Goal: Task Accomplishment & Management: Manage account settings

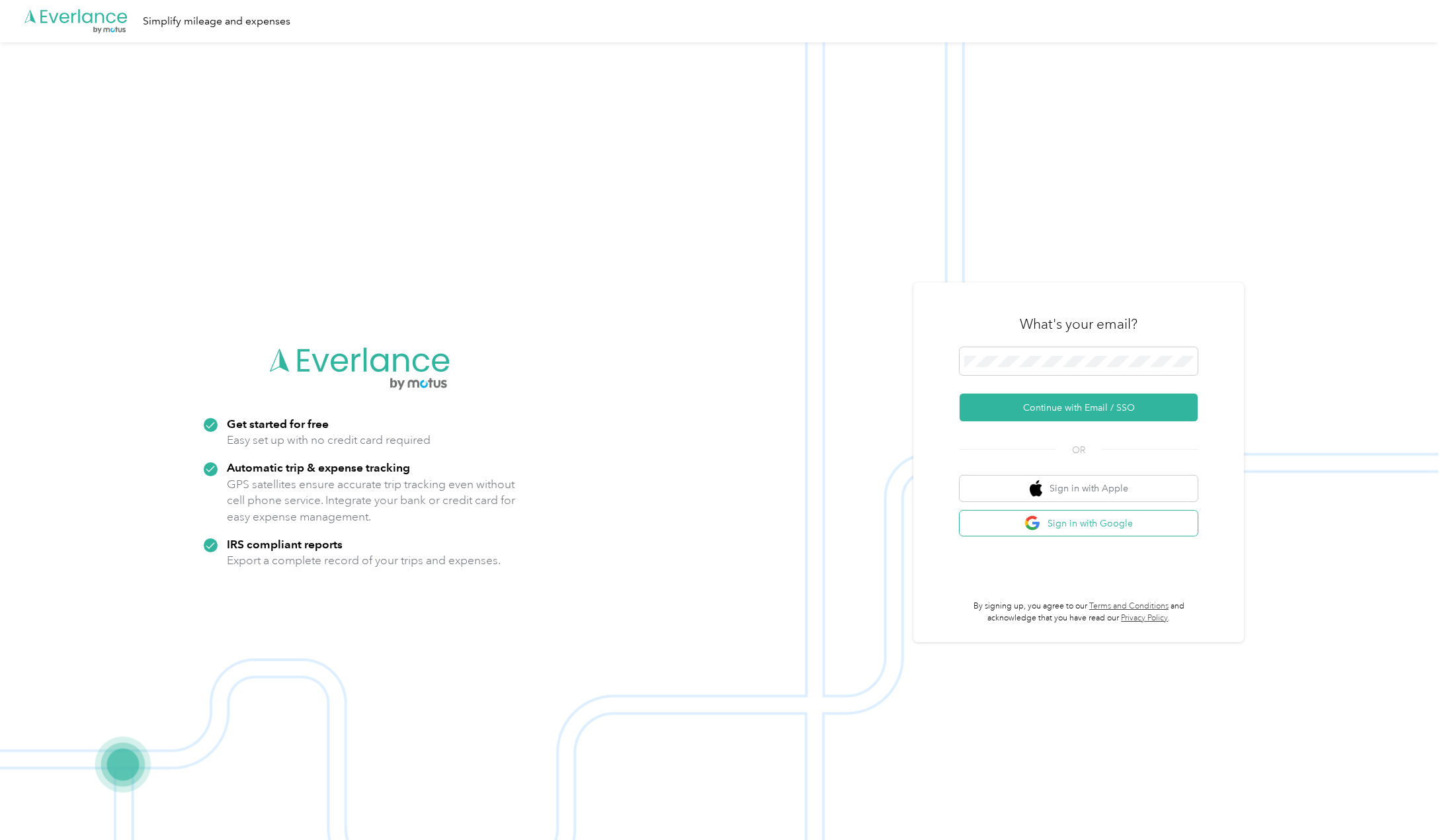
click at [1086, 529] on button "Sign in with Google" at bounding box center [1079, 523] width 238 height 26
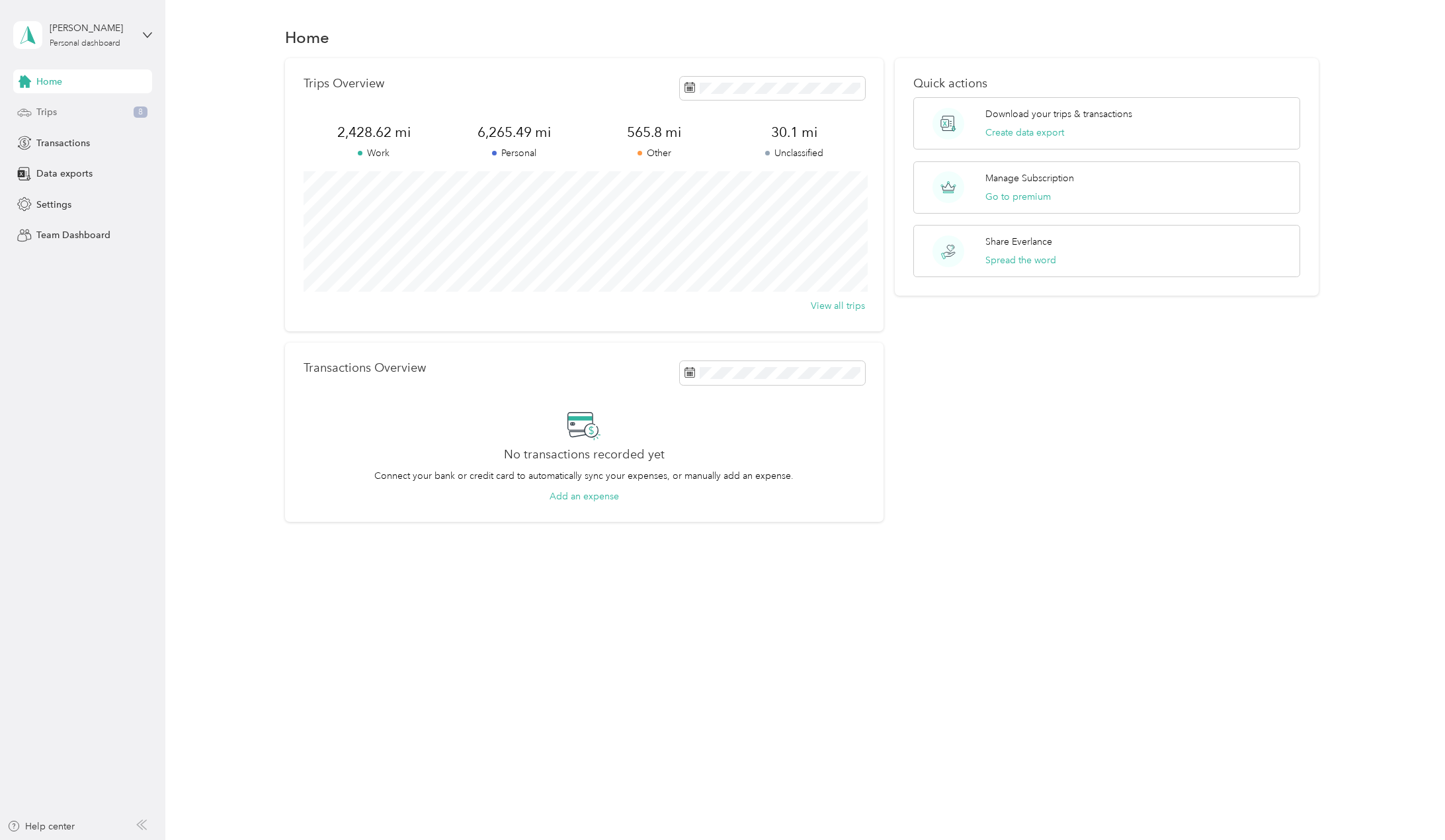
click at [53, 111] on span "Trips" at bounding box center [47, 112] width 20 height 14
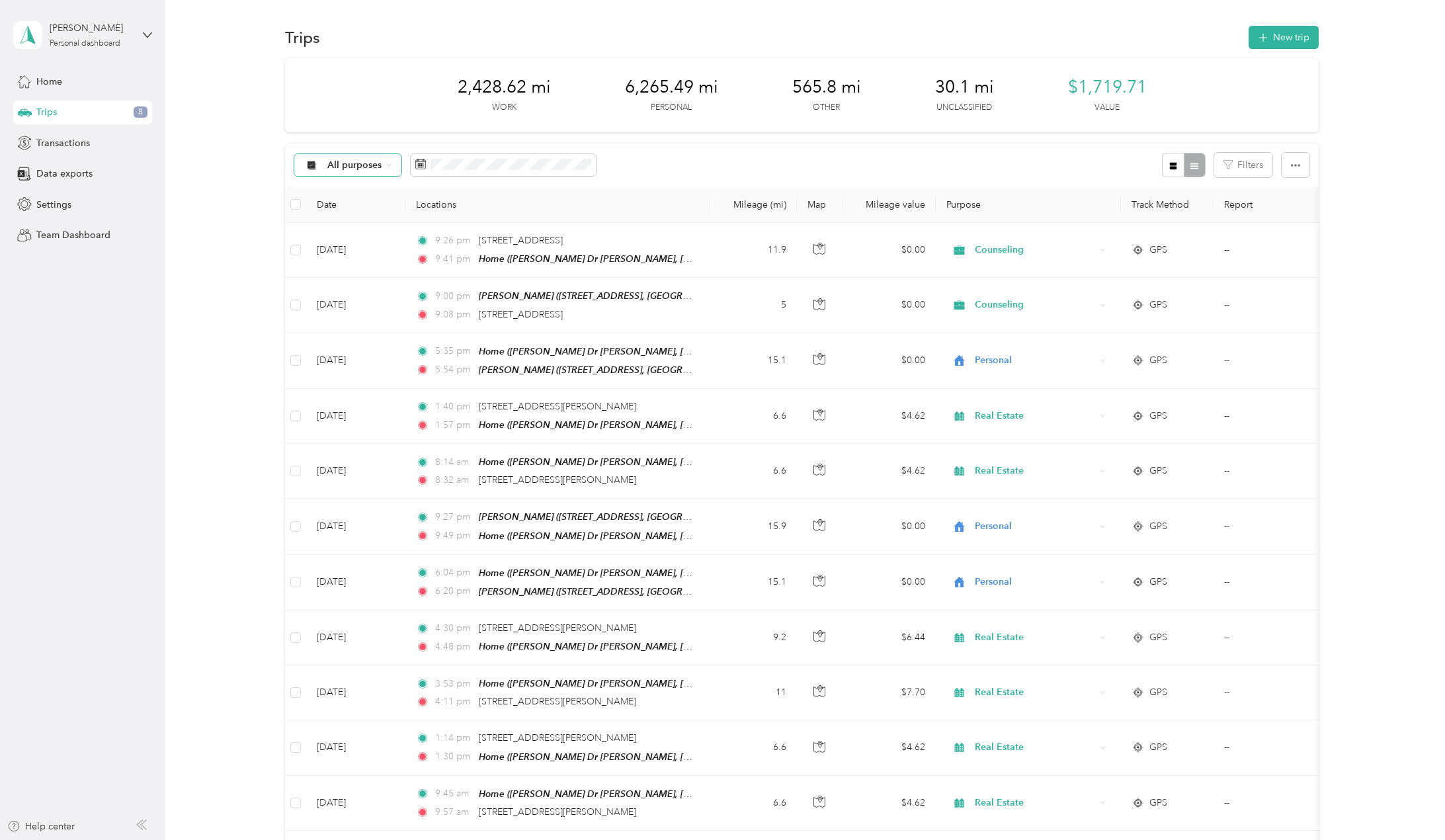
click at [350, 168] on span "All purposes" at bounding box center [355, 166] width 55 height 10
click at [351, 206] on span "Unclassified" at bounding box center [359, 212] width 64 height 14
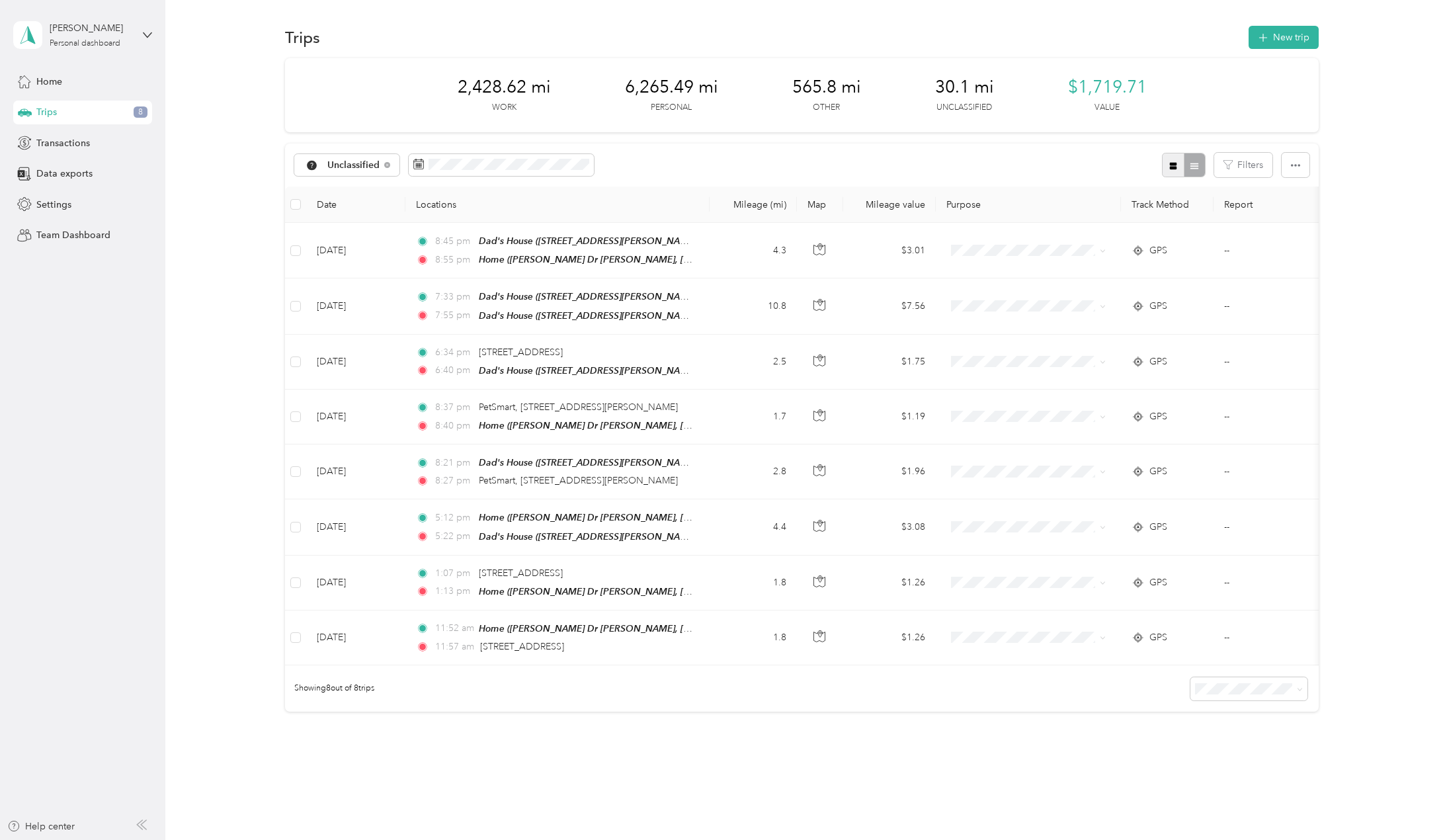
click at [1164, 161] on button "button" at bounding box center [1173, 165] width 22 height 24
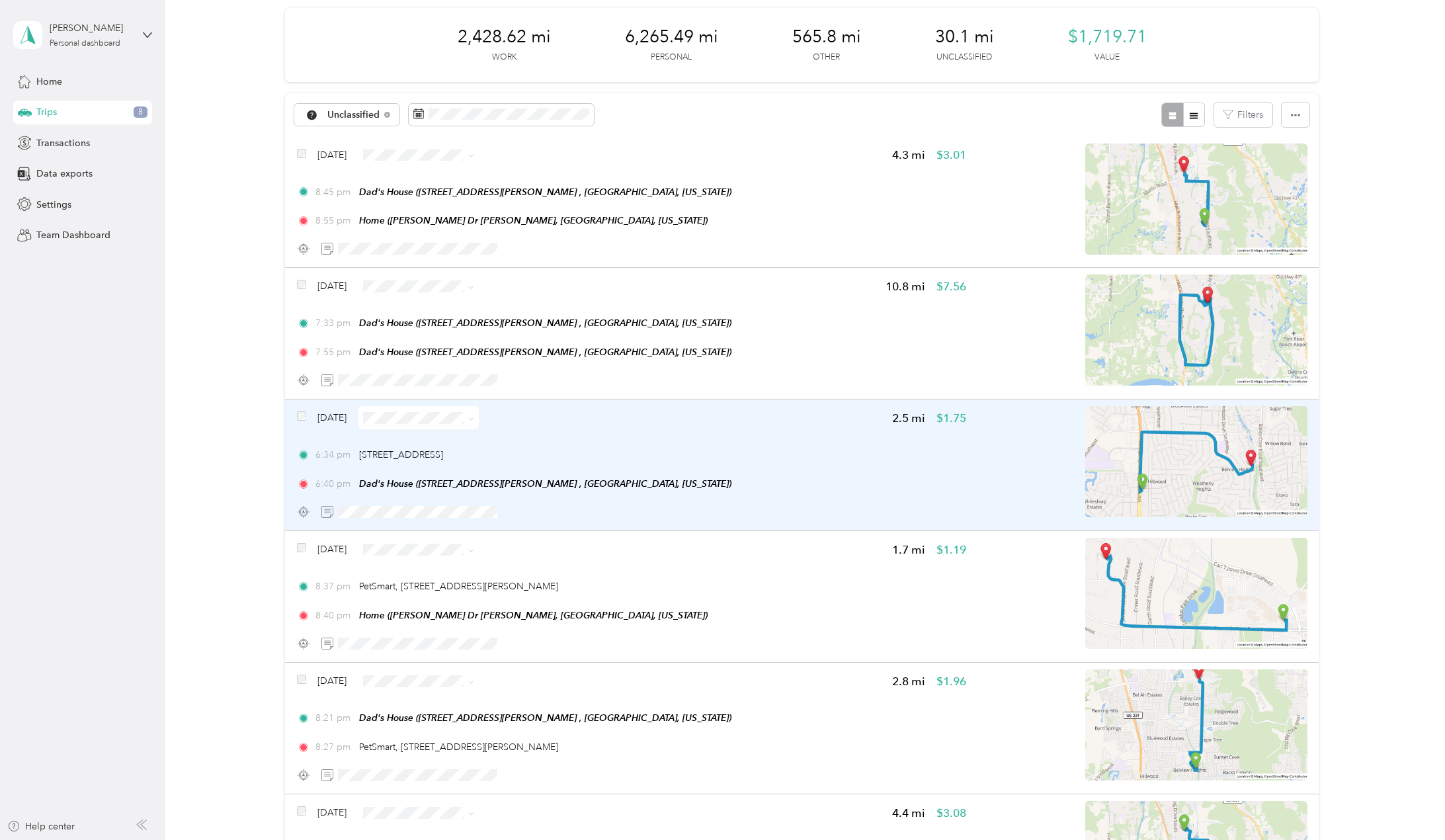
scroll to position [133, 0]
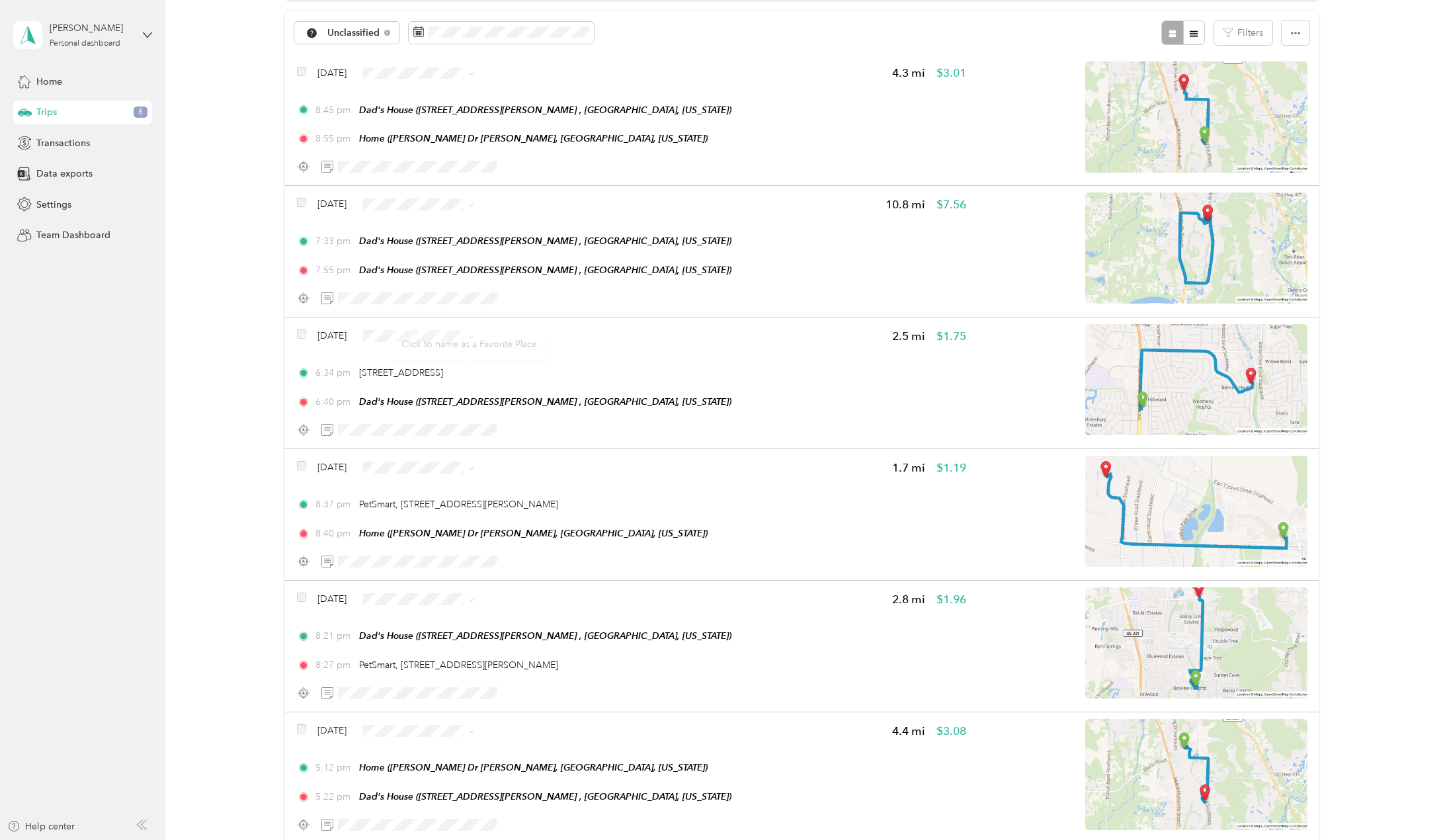
click at [443, 329] on div "Click to name as a Favorite Place" at bounding box center [469, 344] width 154 height 32
click at [424, 385] on span "Personal" at bounding box center [455, 383] width 79 height 14
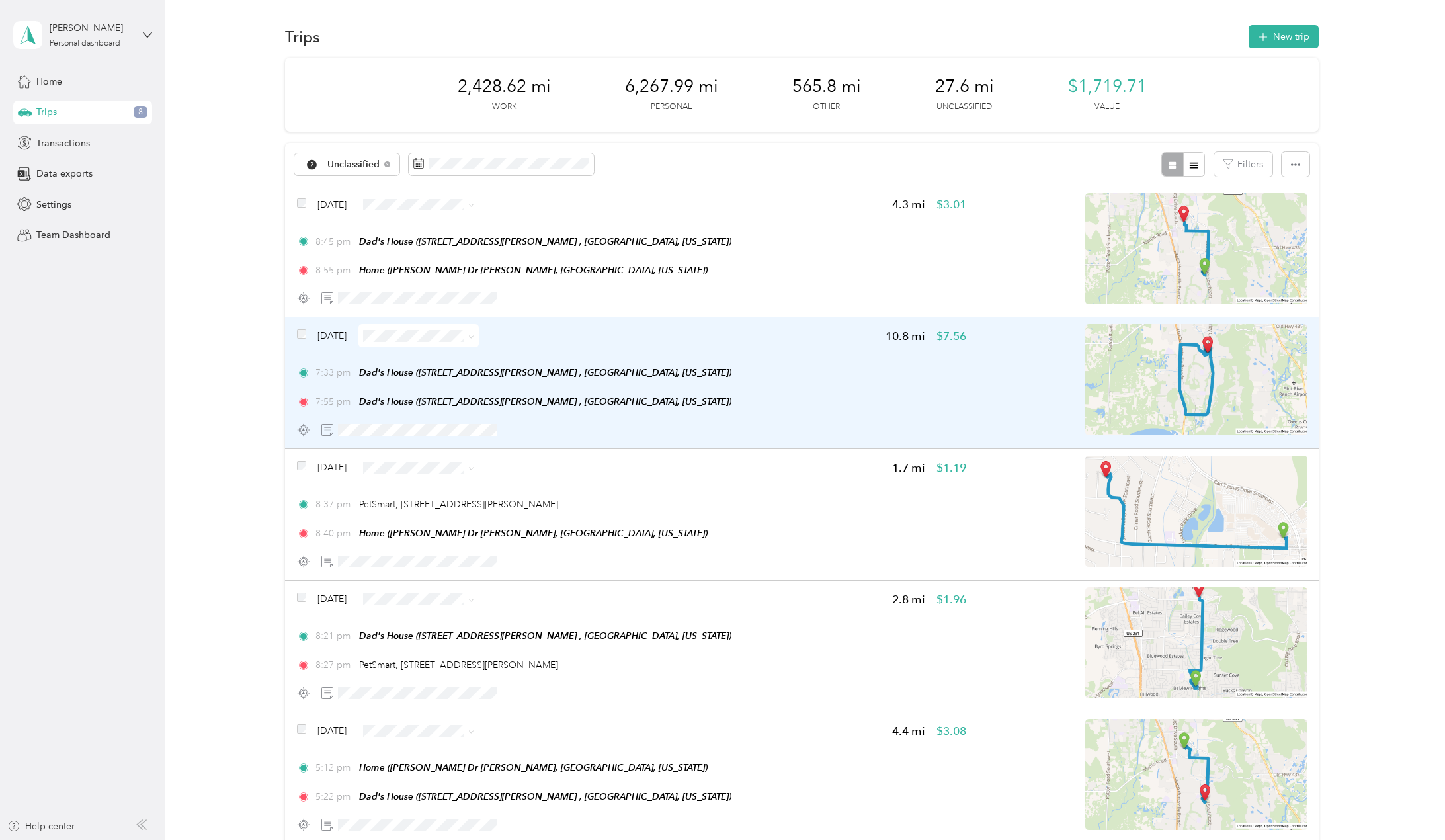
scroll to position [0, 0]
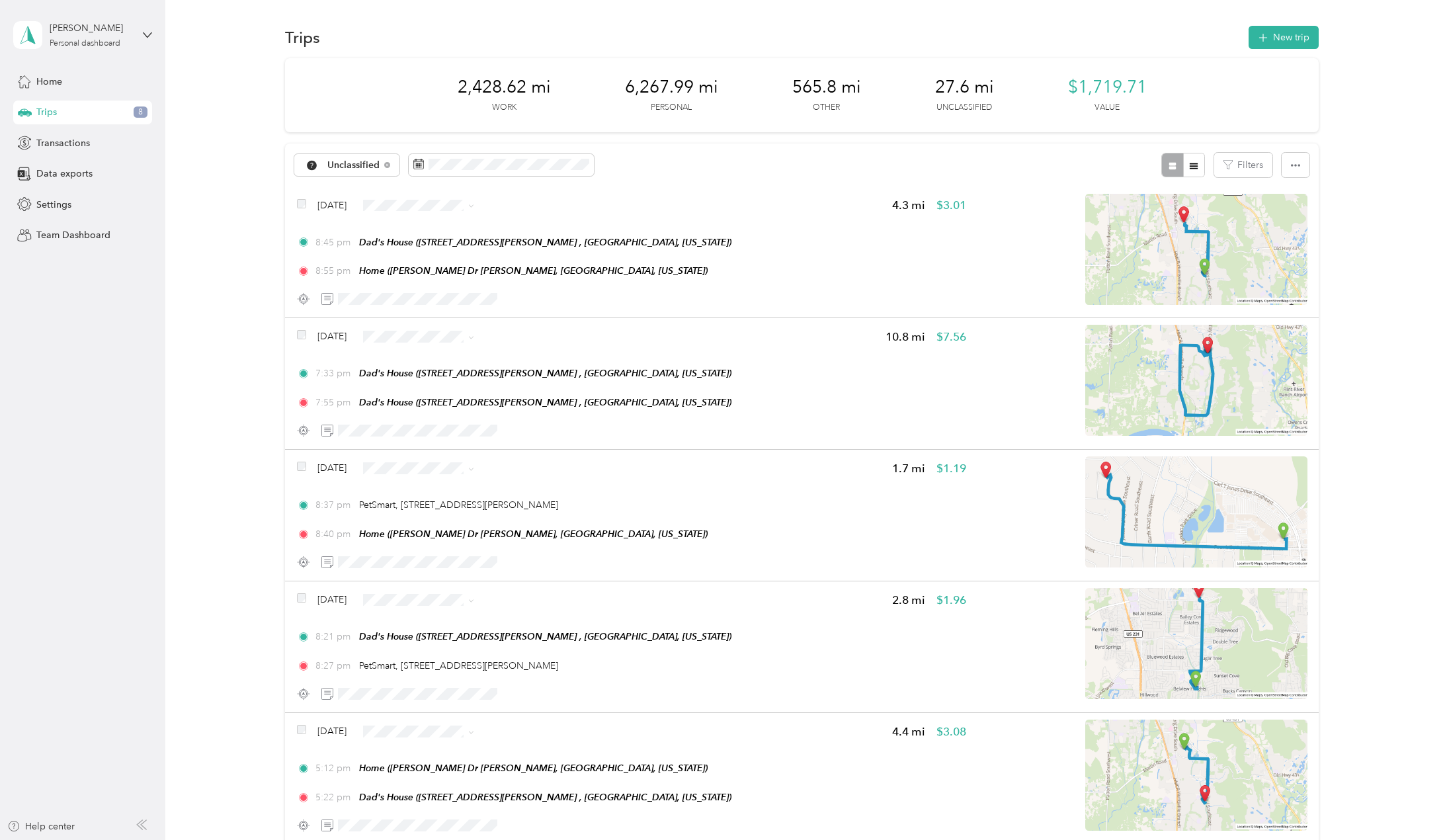
click at [451, 249] on span "Personal" at bounding box center [455, 251] width 79 height 14
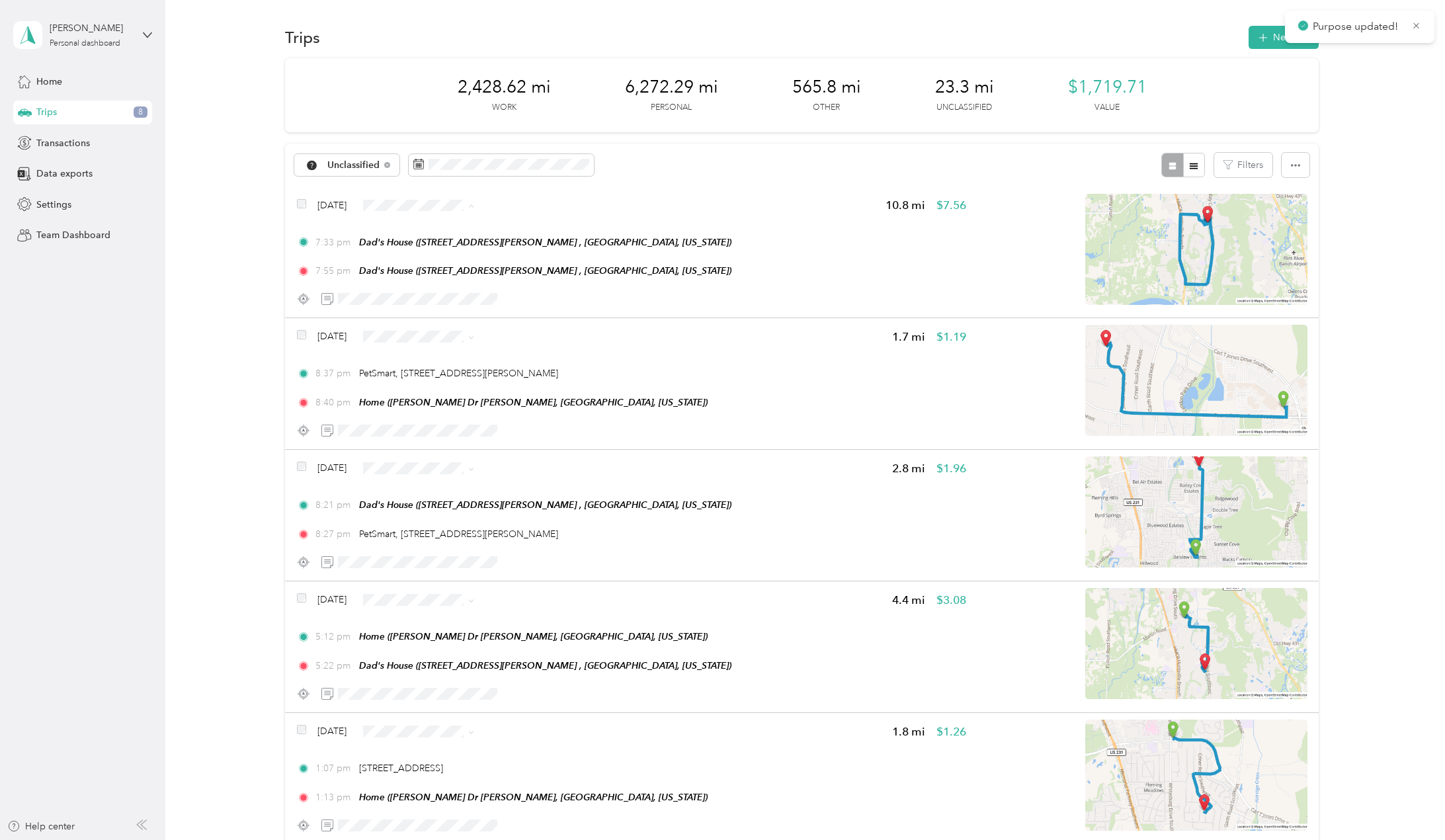
click at [458, 251] on span "Personal" at bounding box center [455, 253] width 79 height 14
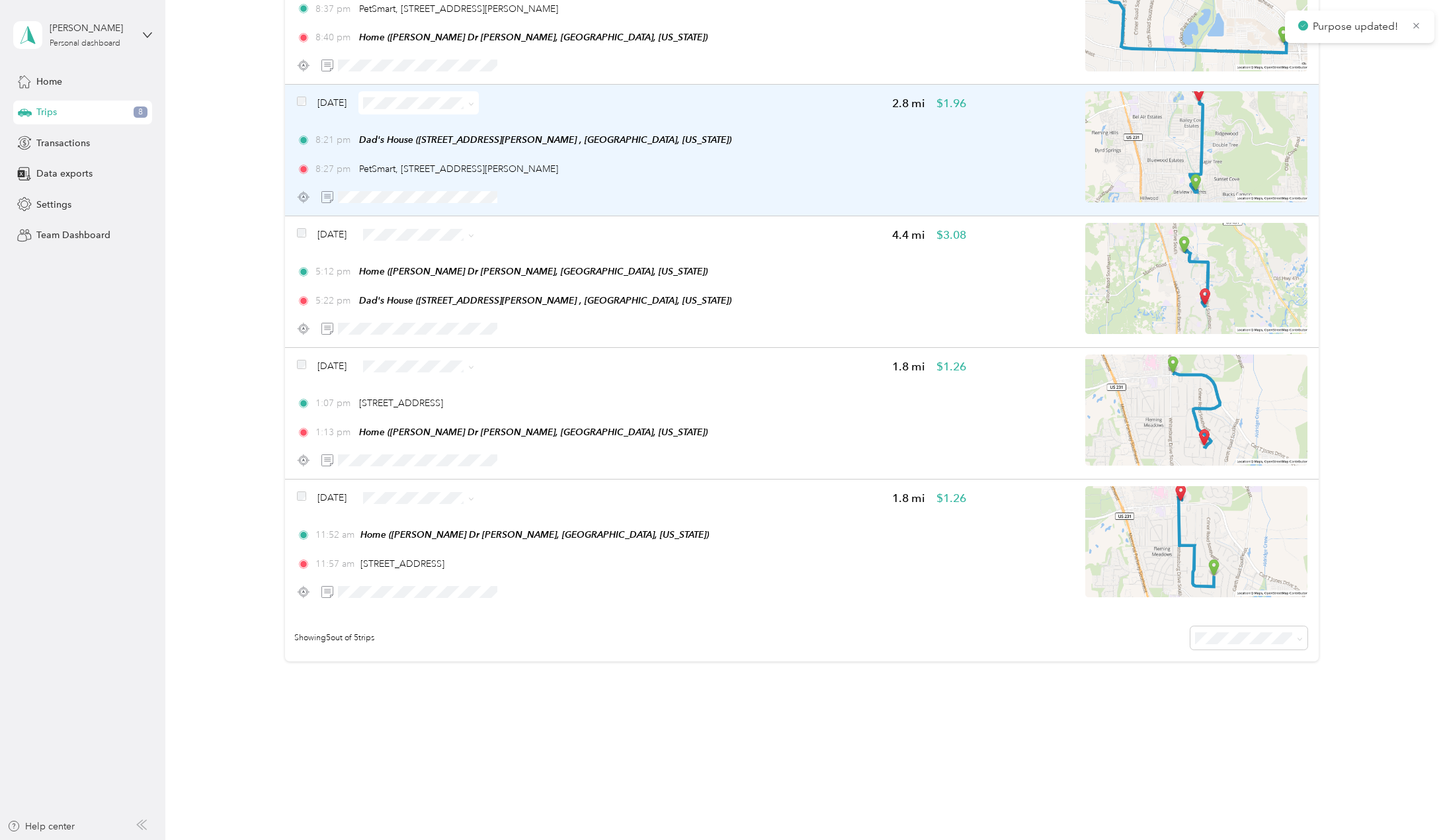
scroll to position [237, 0]
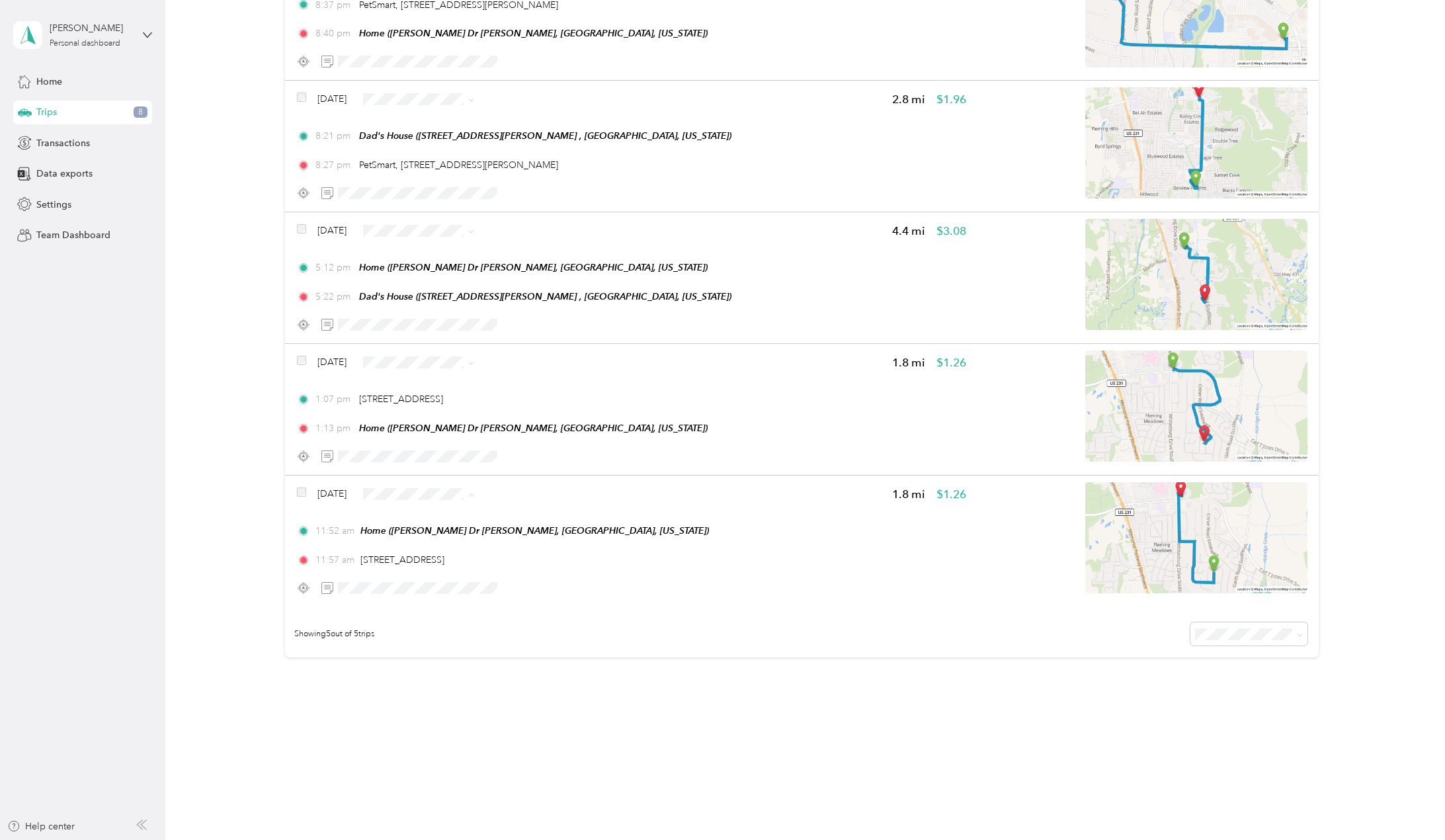
click at [428, 535] on span "Personal" at bounding box center [455, 541] width 79 height 14
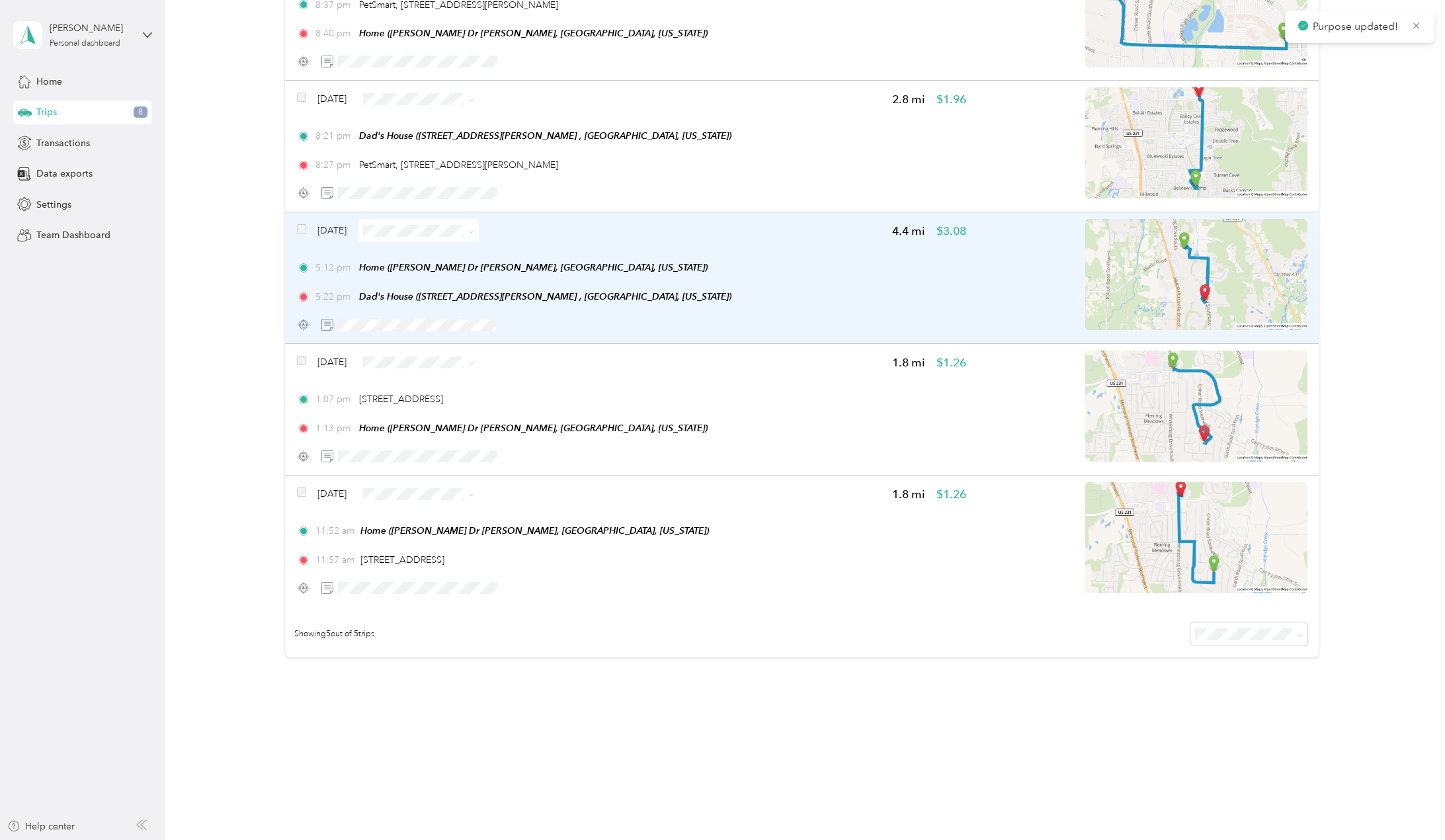
scroll to position [106, 0]
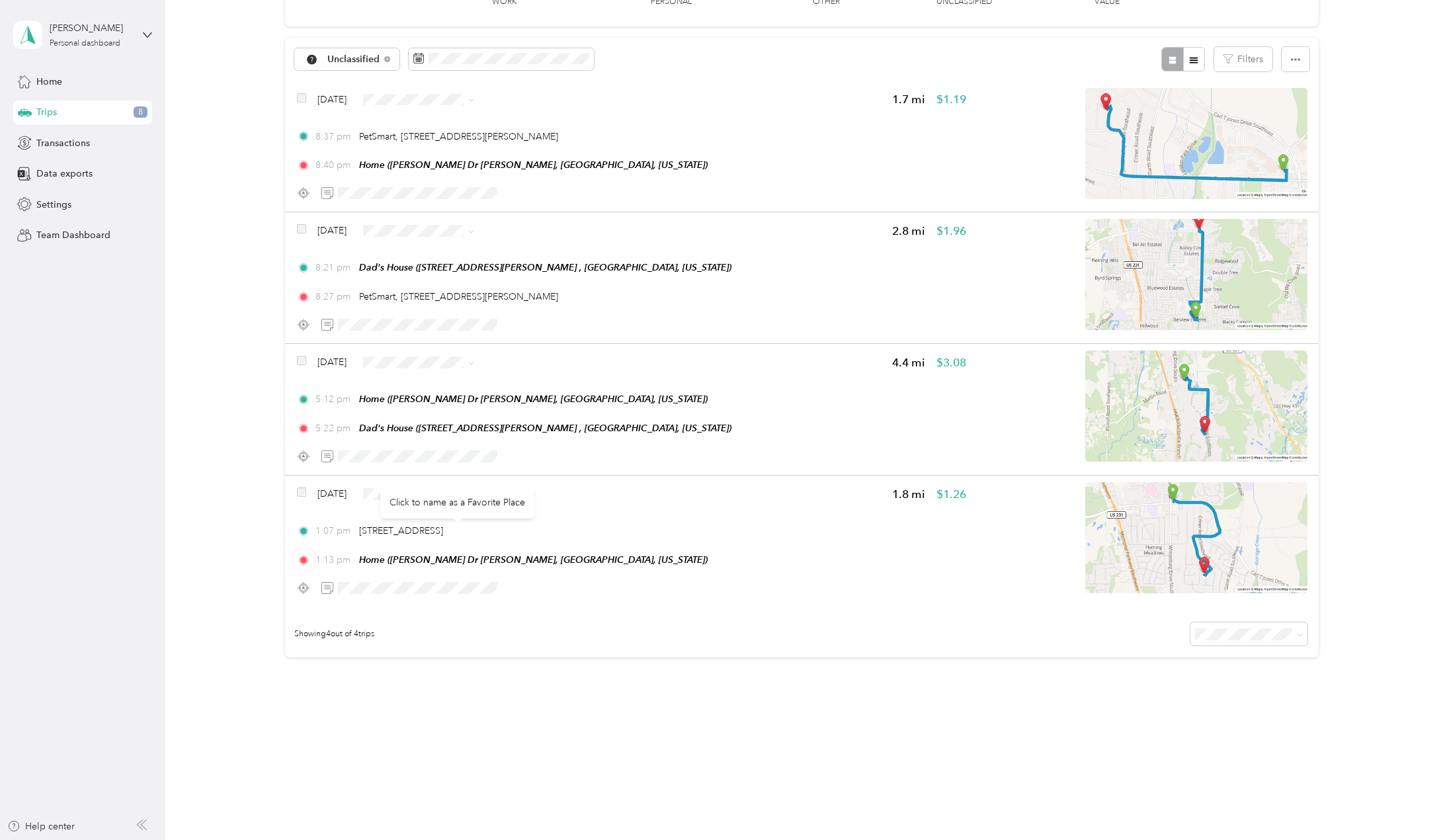
click at [440, 494] on div "Click to name as a Favorite Place" at bounding box center [456, 502] width 154 height 32
click at [439, 538] on span "Personal" at bounding box center [455, 541] width 79 height 14
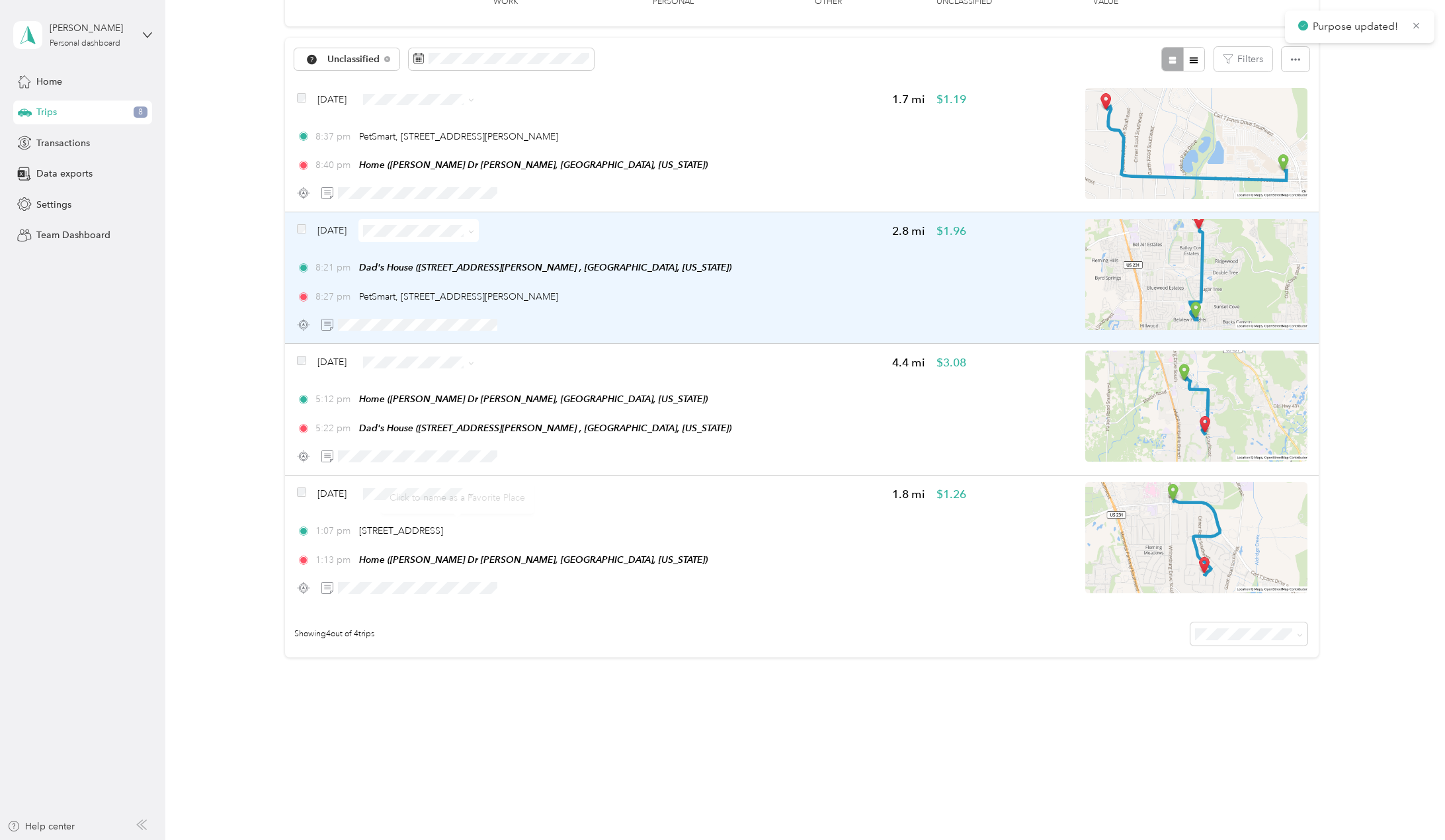
scroll to position [0, 0]
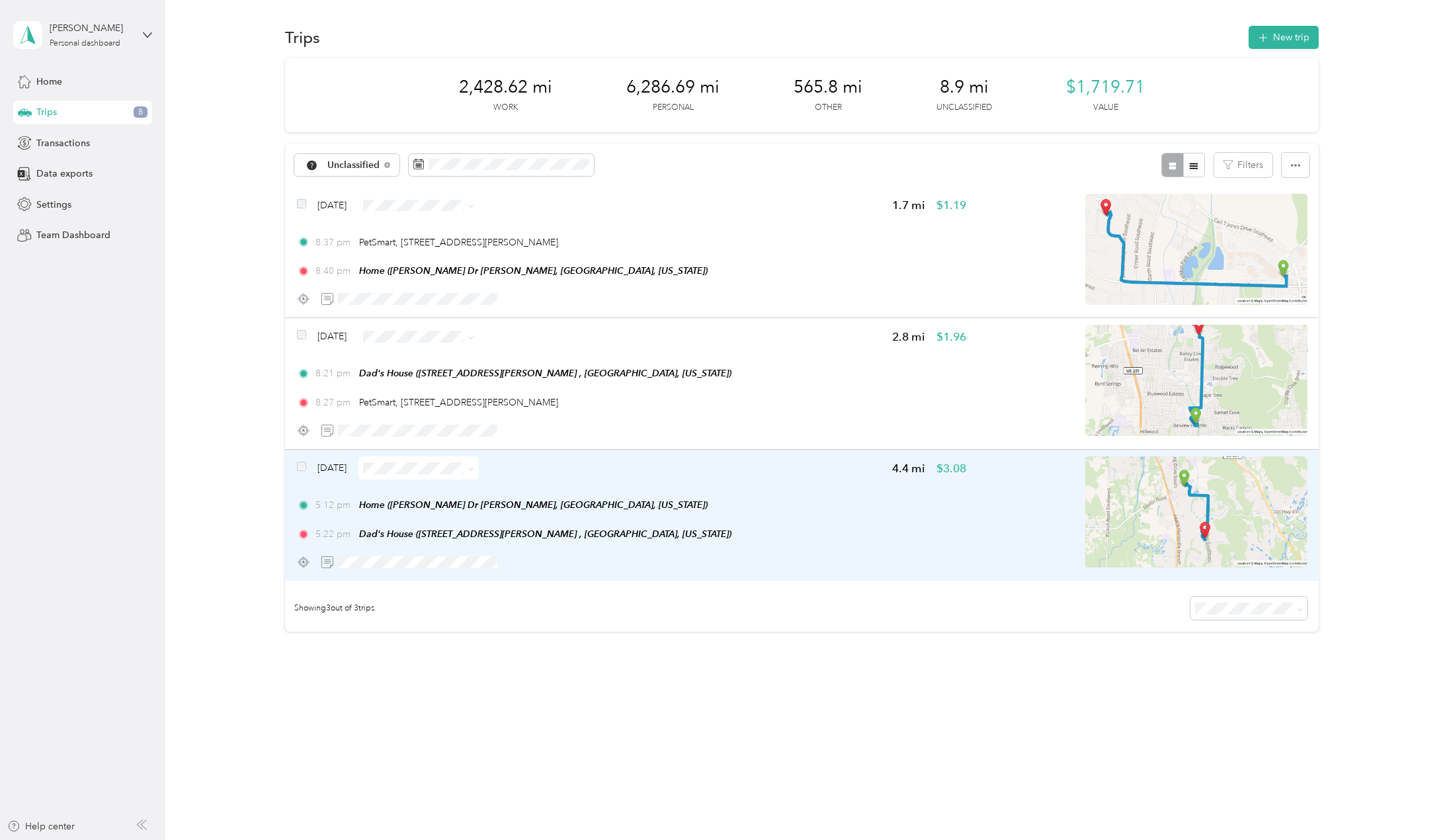
click at [439, 490] on div "Sep 26, 2025 4.4 mi $3.08 5:12 pm Home (Corlett Dr SE, Huntsville, Alabama) 5:2…" at bounding box center [631, 514] width 670 height 117
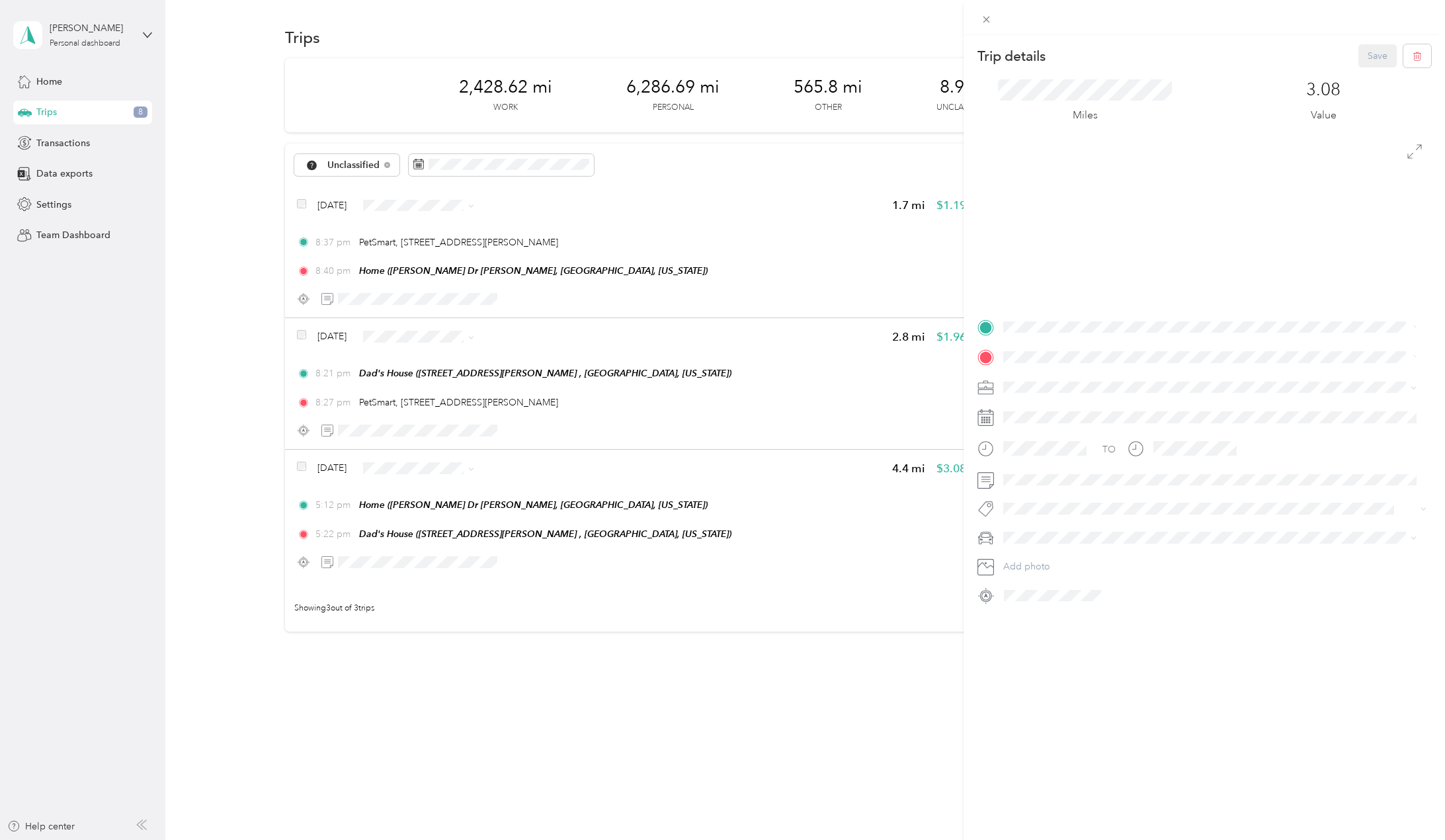
click at [424, 471] on div "Trip details Save This trip cannot be edited because it is either under review,…" at bounding box center [722, 420] width 1445 height 840
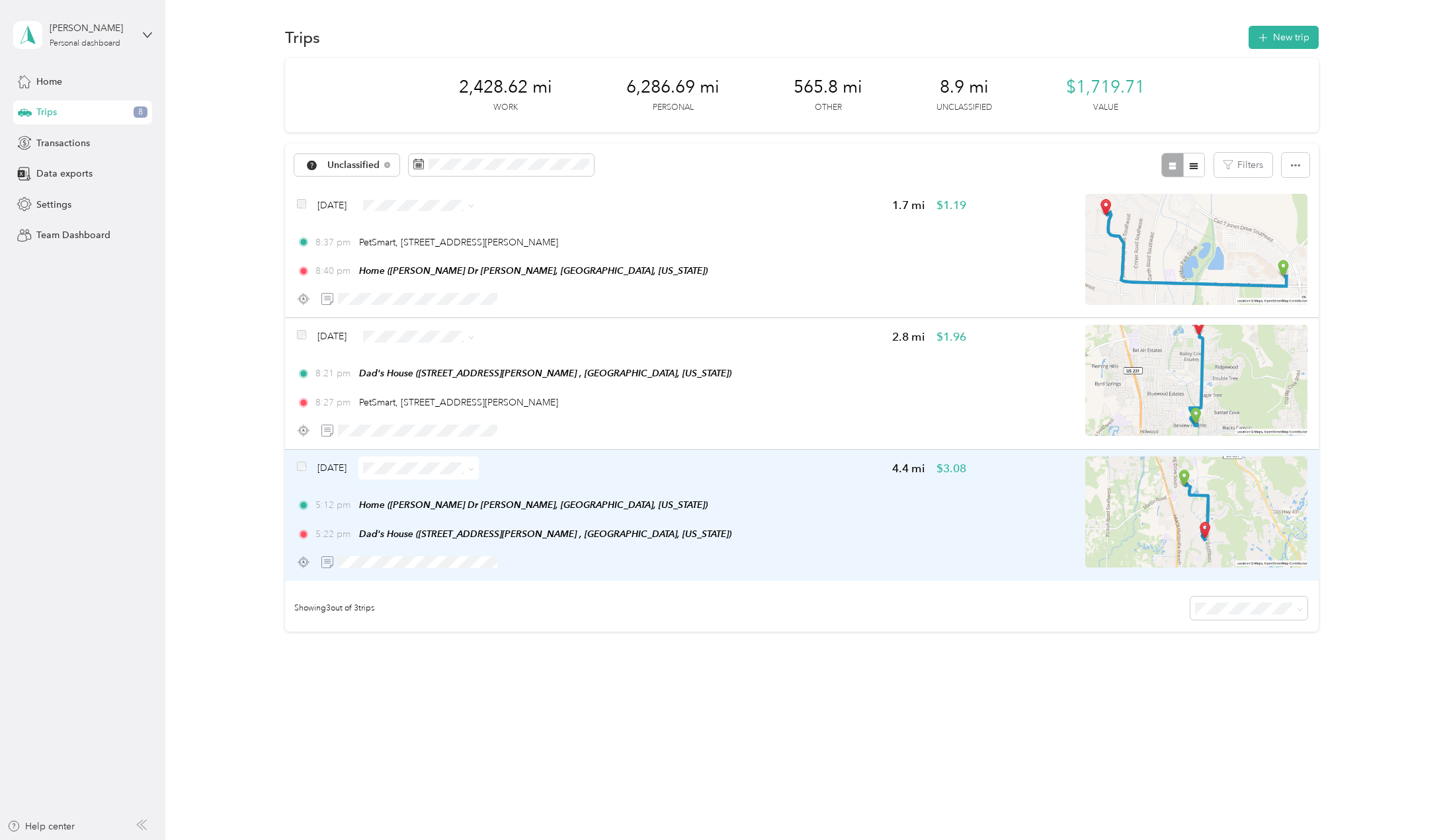
click at [417, 461] on span at bounding box center [419, 468] width 120 height 23
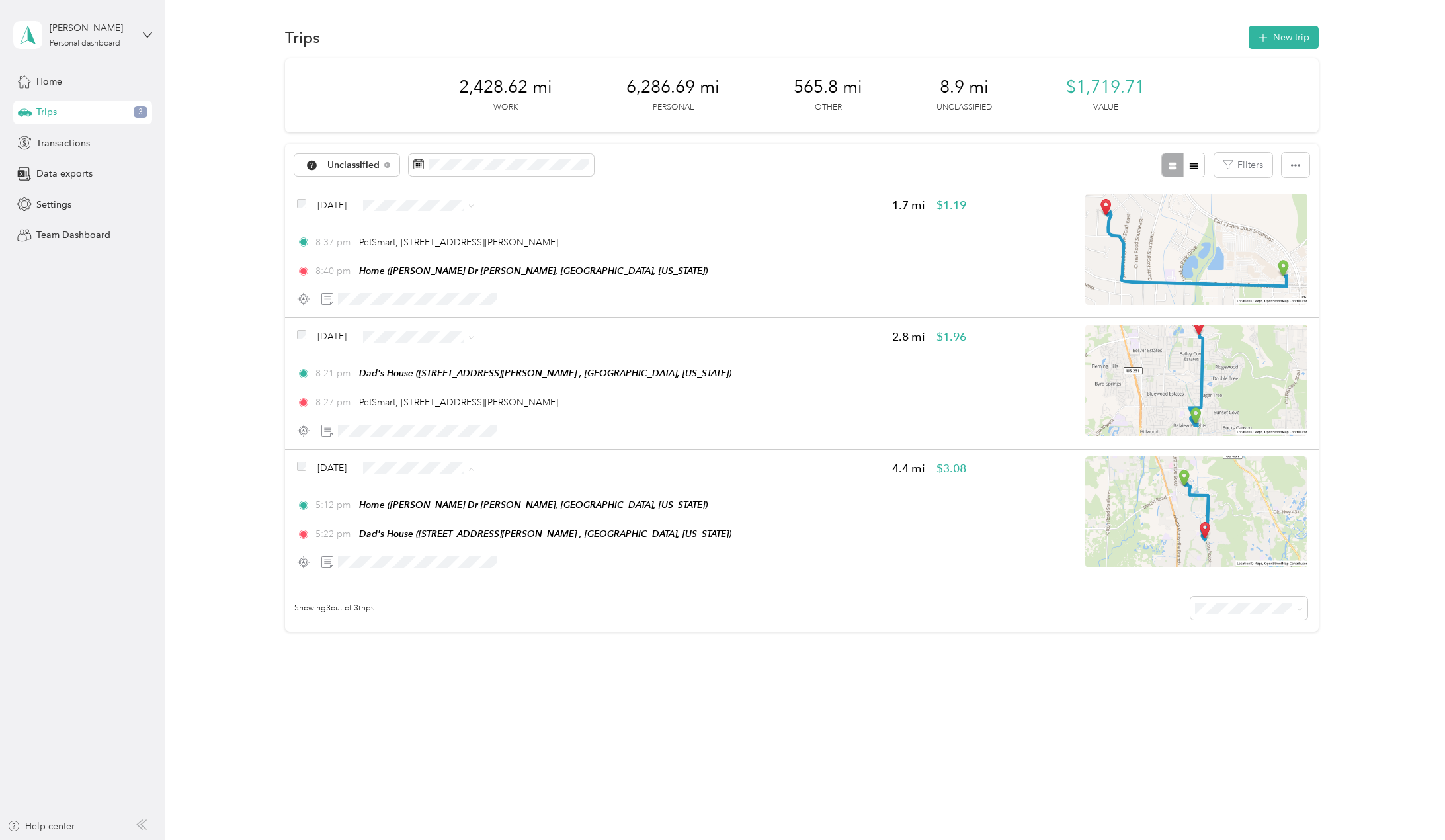
click at [439, 515] on span "Personal" at bounding box center [456, 515] width 79 height 14
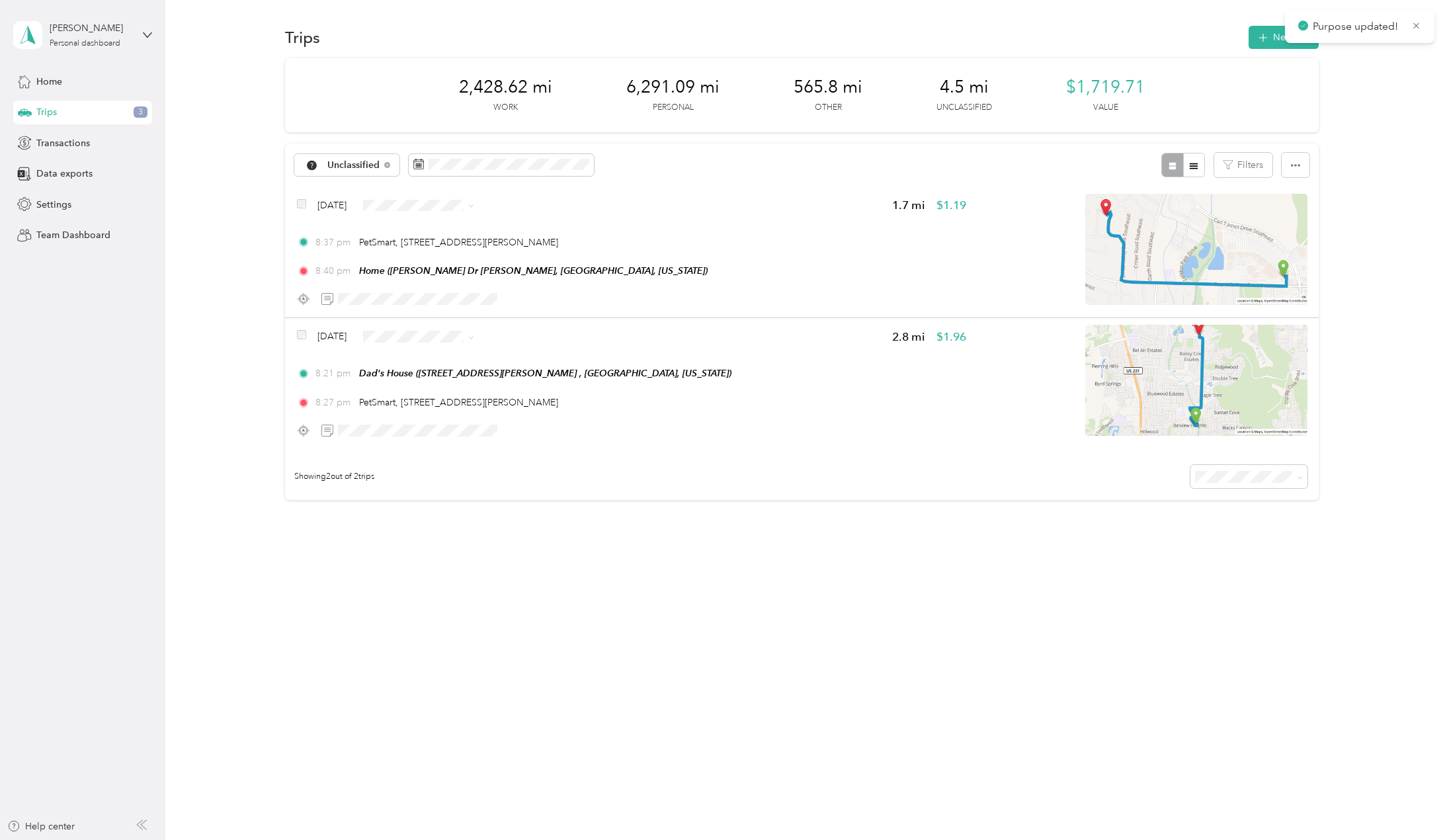
click at [423, 375] on li "Personal" at bounding box center [445, 384] width 120 height 23
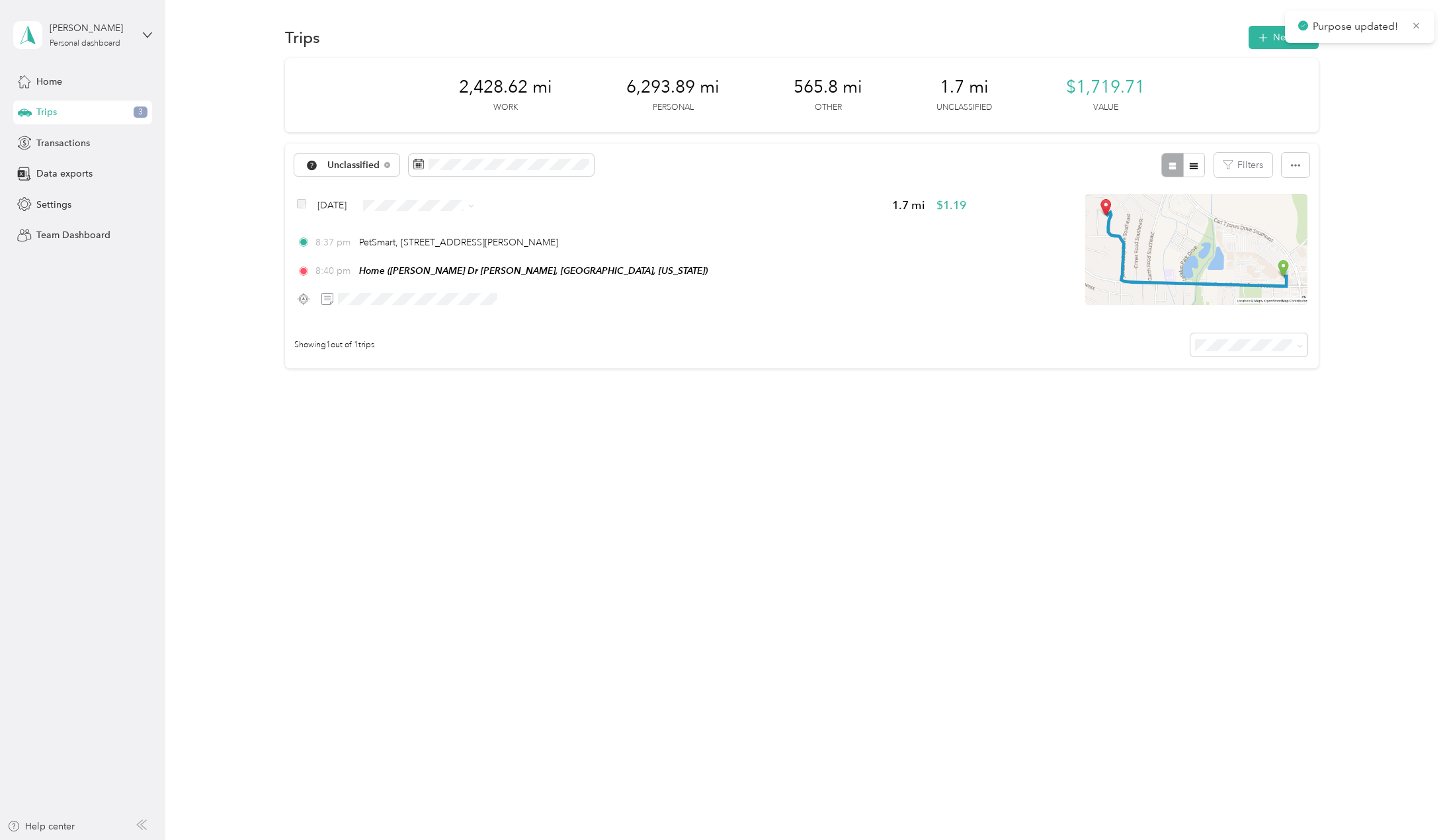
click at [424, 247] on span "Personal" at bounding box center [456, 249] width 79 height 14
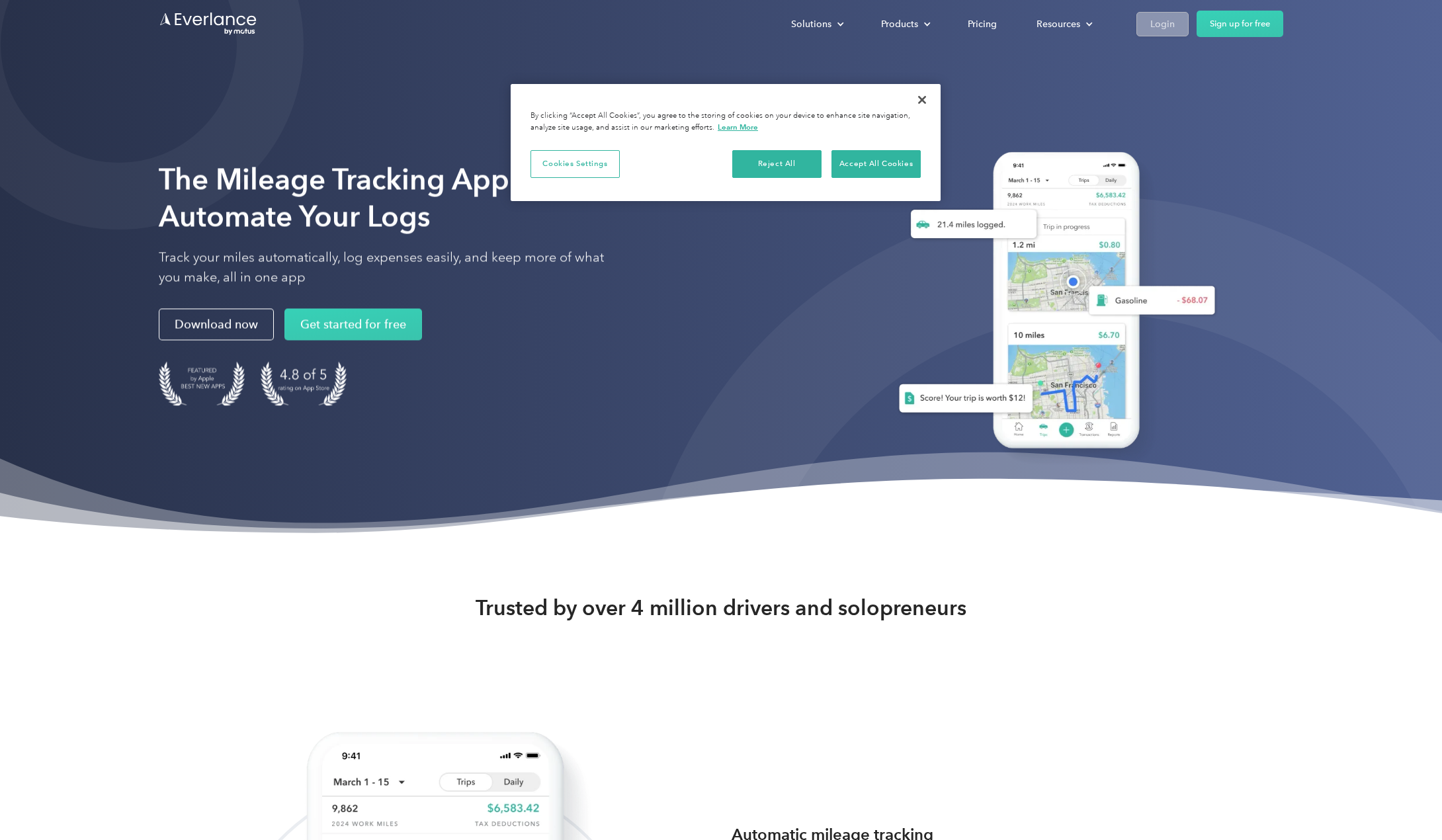
click at [1156, 24] on div "Login" at bounding box center [1162, 23] width 24 height 16
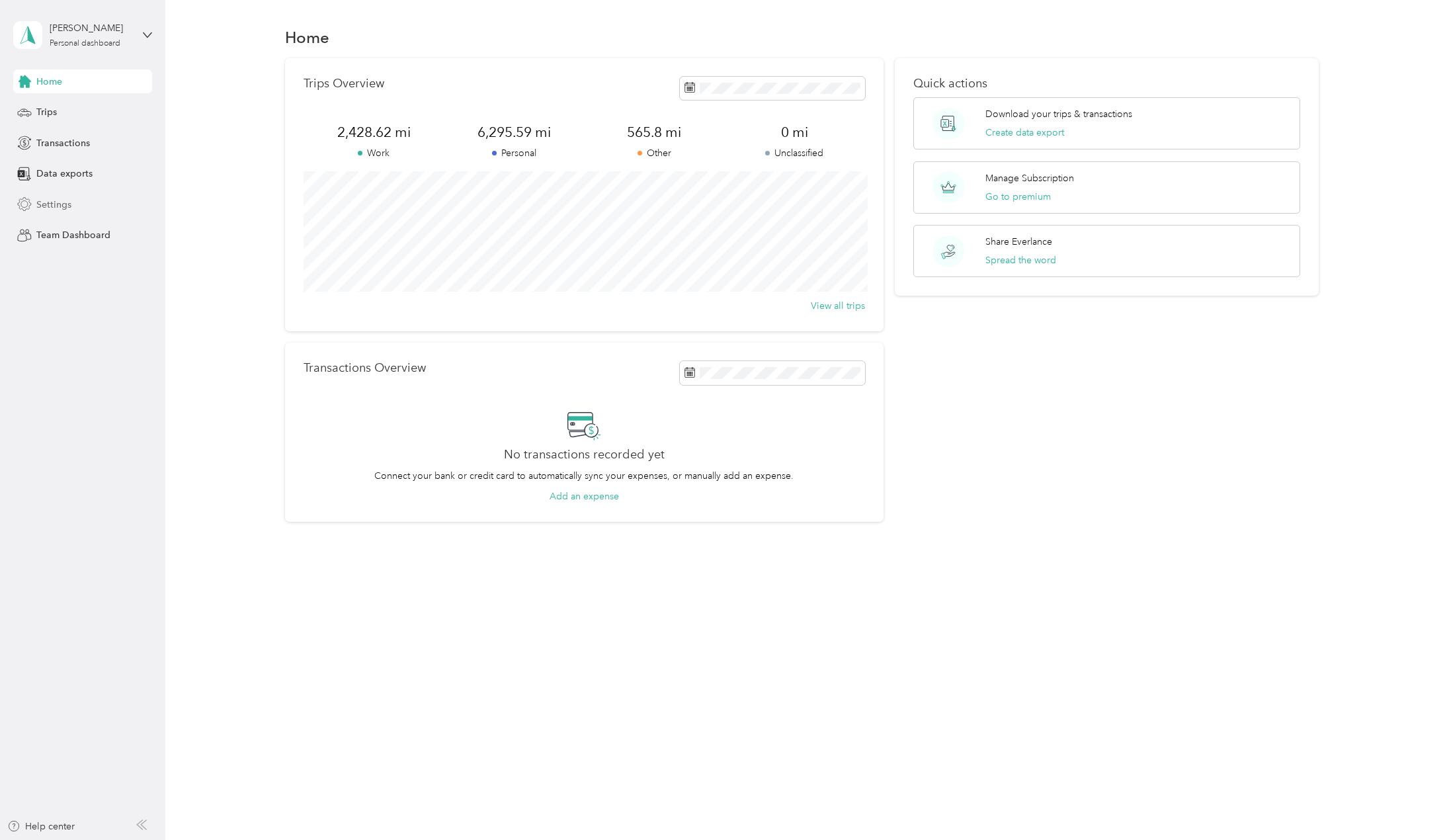
click at [59, 213] on div "Settings" at bounding box center [82, 204] width 139 height 24
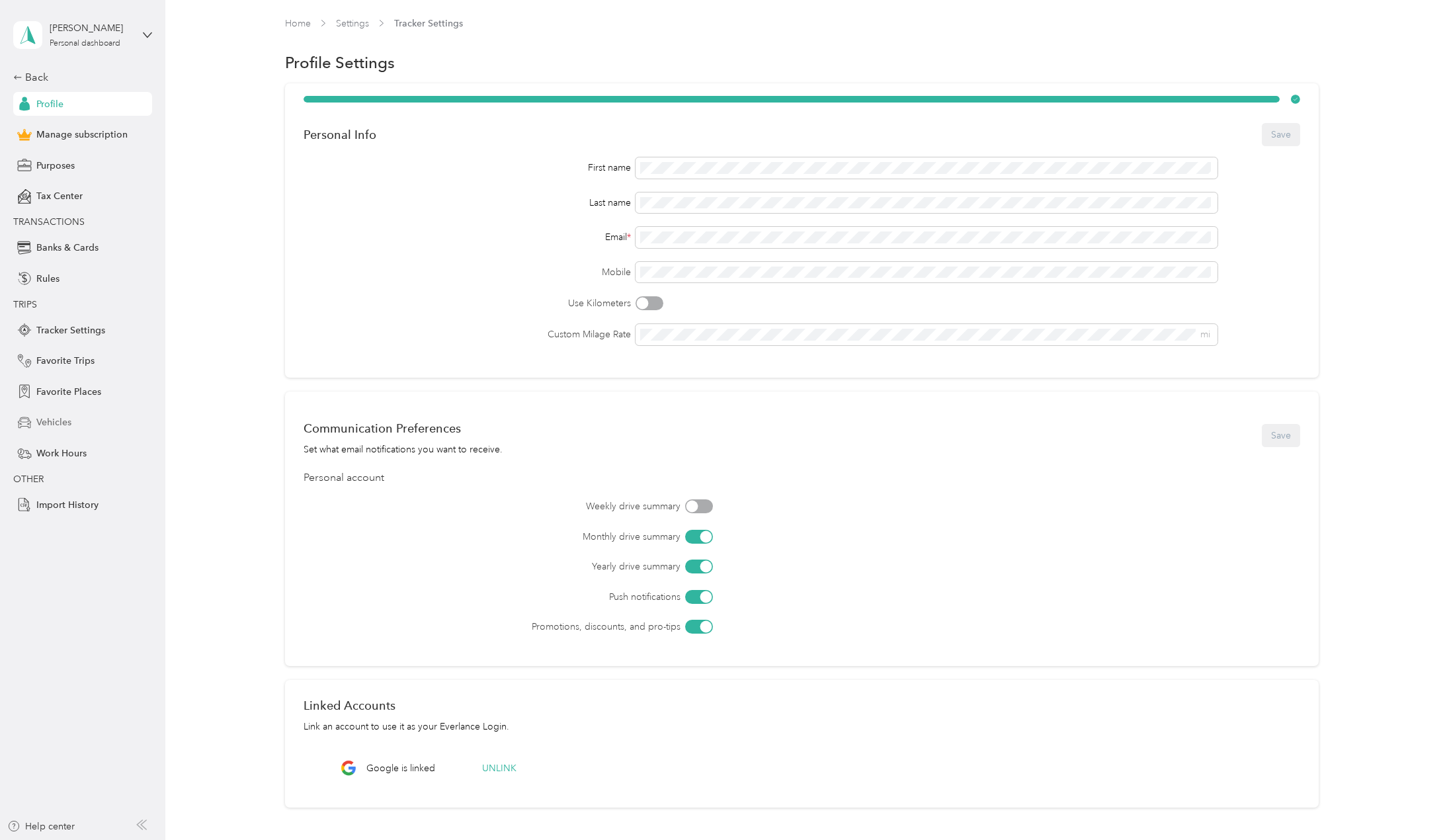
click at [69, 429] on span "Vehicles" at bounding box center [54, 422] width 35 height 14
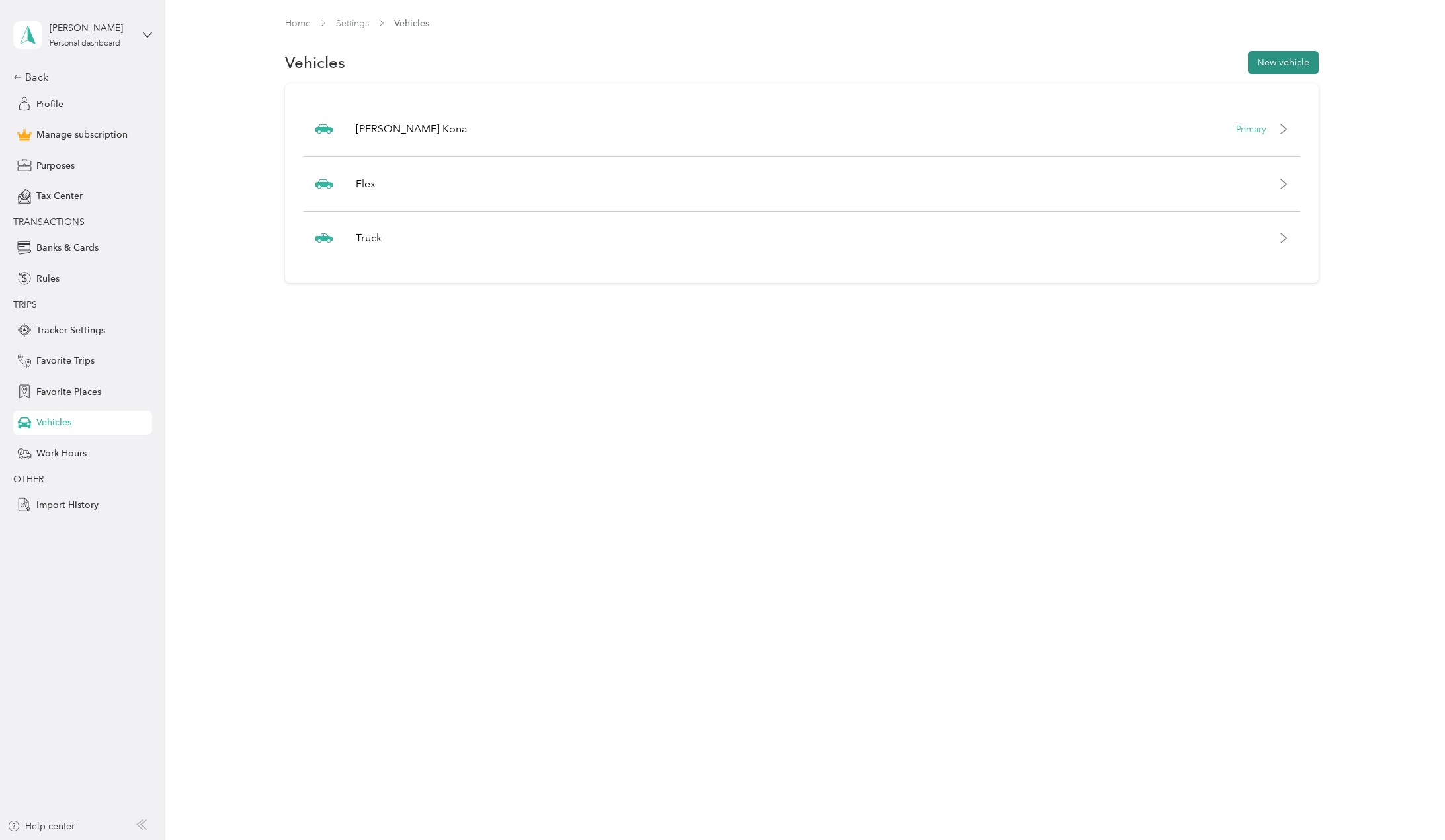
click at [1300, 59] on button "New vehicle" at bounding box center [1283, 63] width 71 height 23
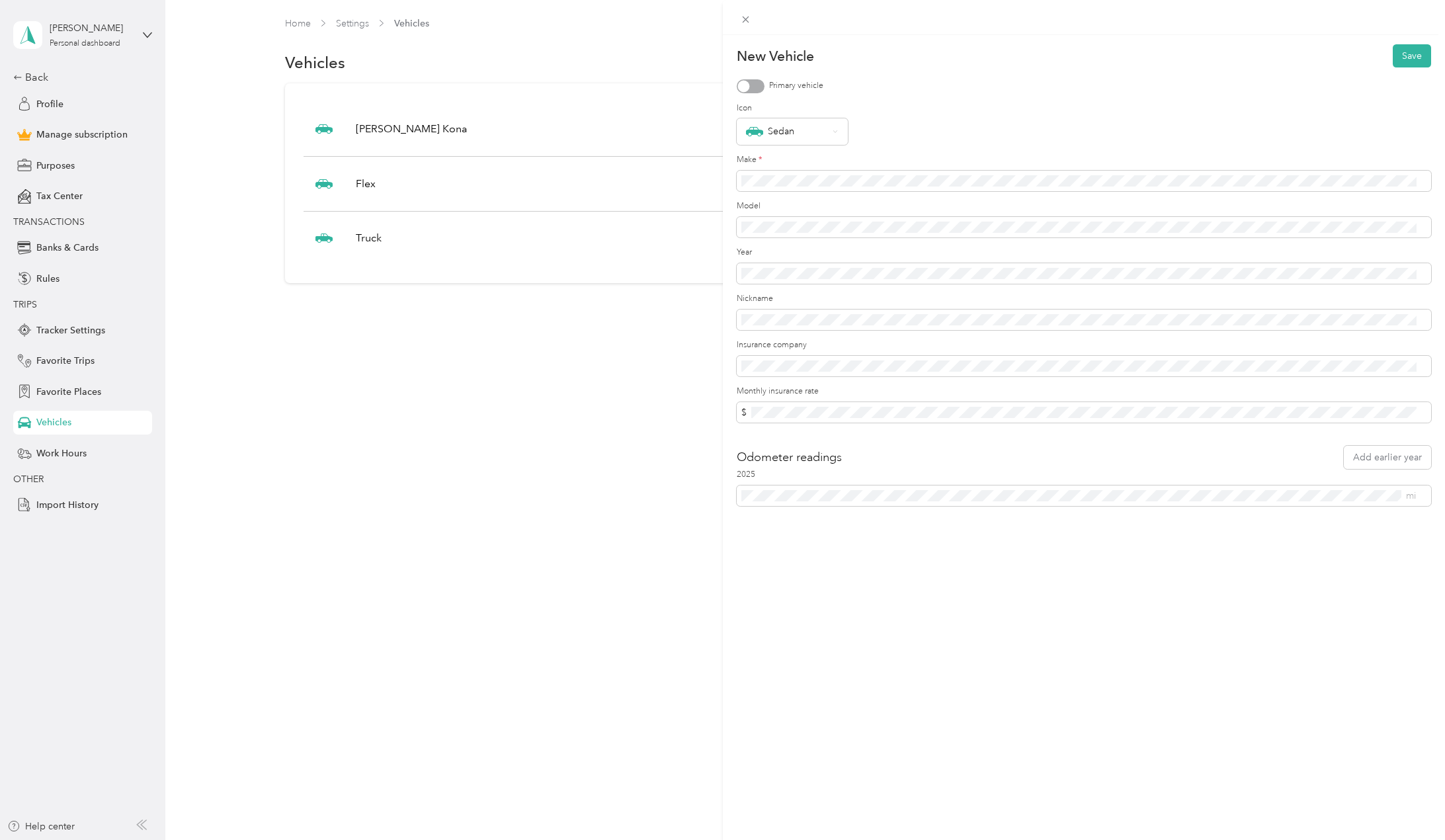
click at [760, 87] on div at bounding box center [750, 86] width 28 height 14
click at [798, 117] on div "Icon Sedan" at bounding box center [1084, 124] width 695 height 43
click at [799, 130] on div "Sedan" at bounding box center [787, 132] width 82 height 17
click at [770, 157] on div "Wagon" at bounding box center [793, 160] width 93 height 17
click at [1395, 58] on button "Save" at bounding box center [1412, 56] width 39 height 23
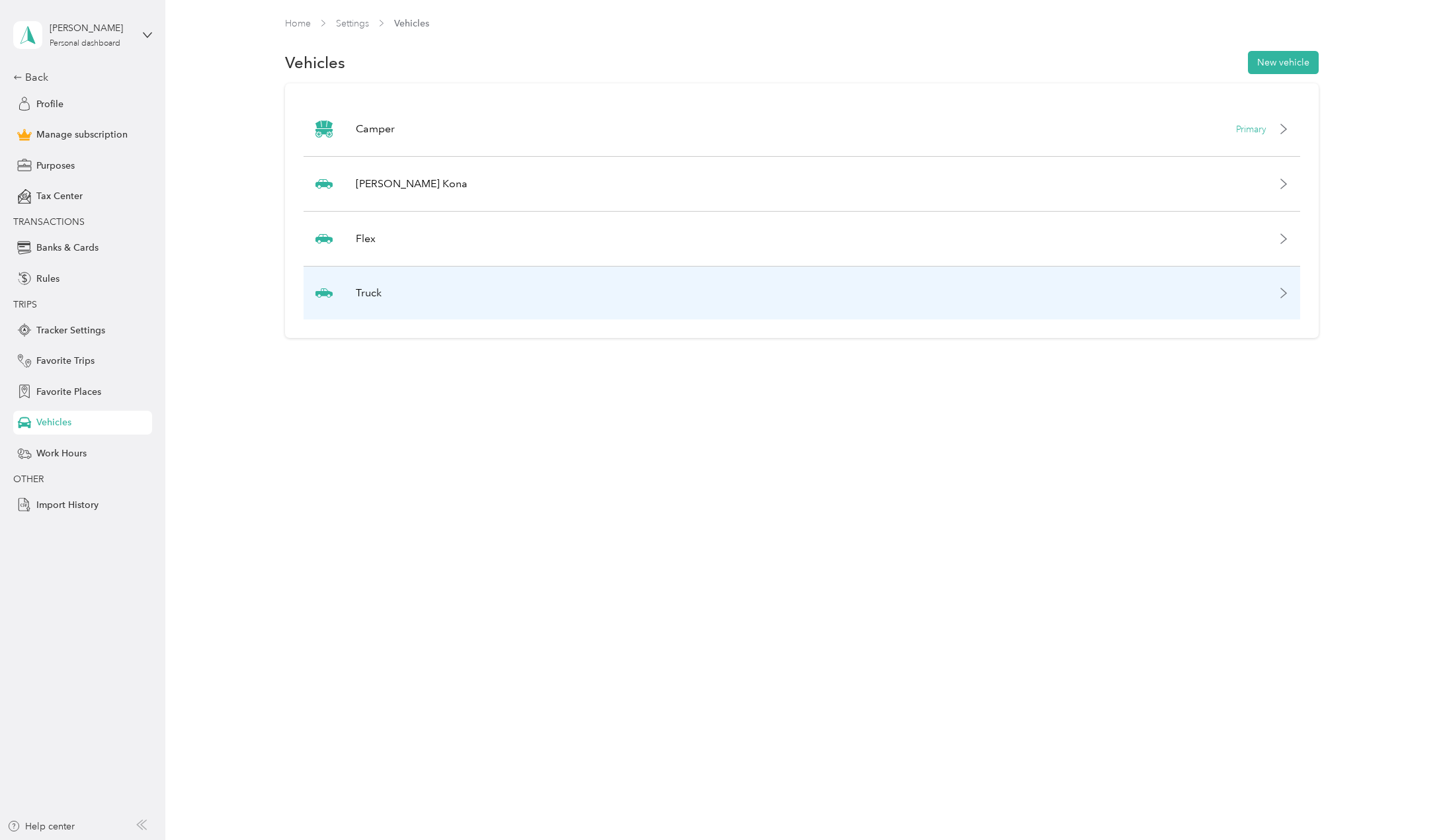
click at [472, 295] on div "Truck" at bounding box center [801, 293] width 997 height 53
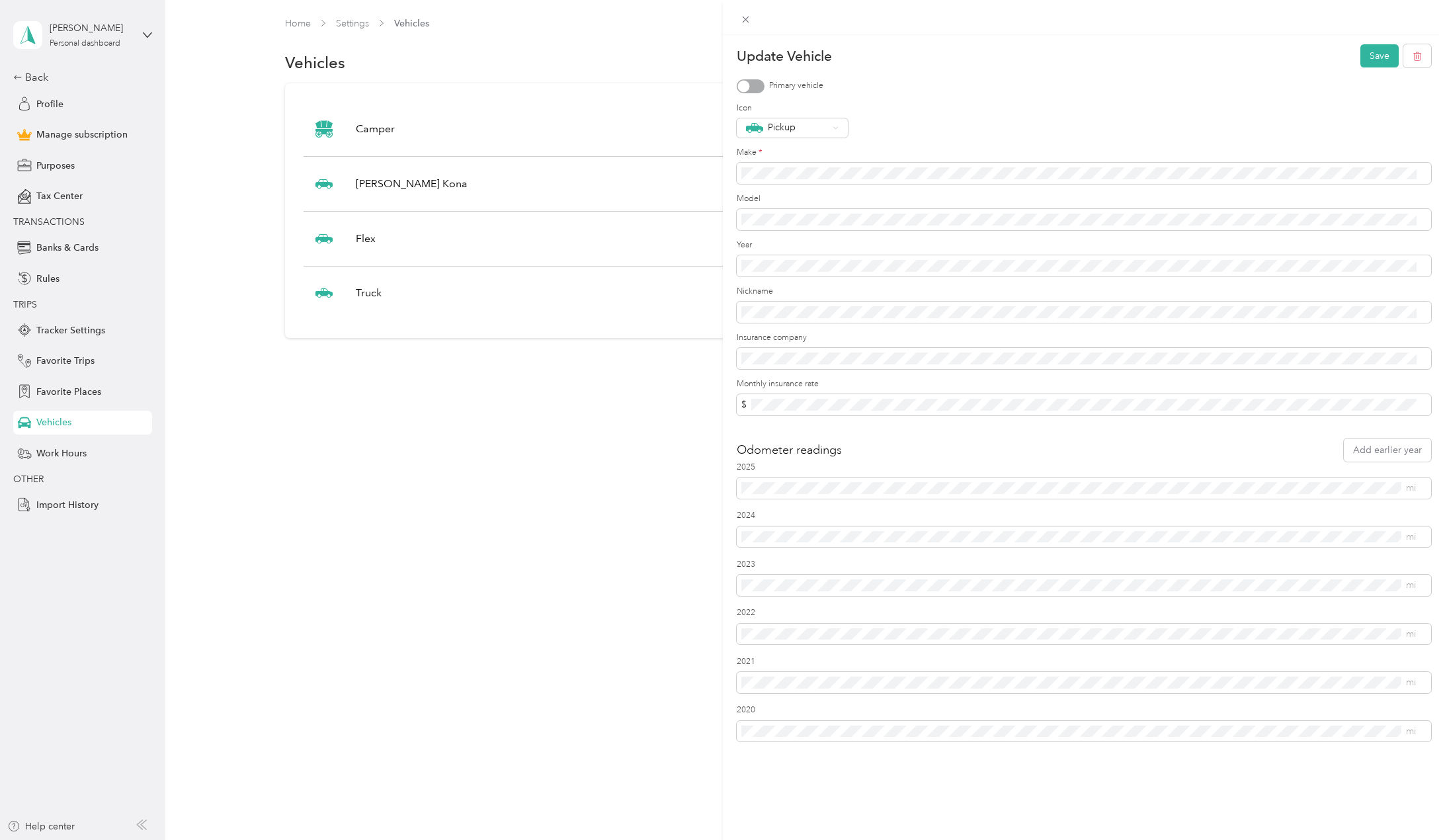
click at [515, 79] on div "Update Vehicle Save Primary vehicle Icon Pickup Make * Model Year Nickname Insu…" at bounding box center [722, 420] width 1445 height 840
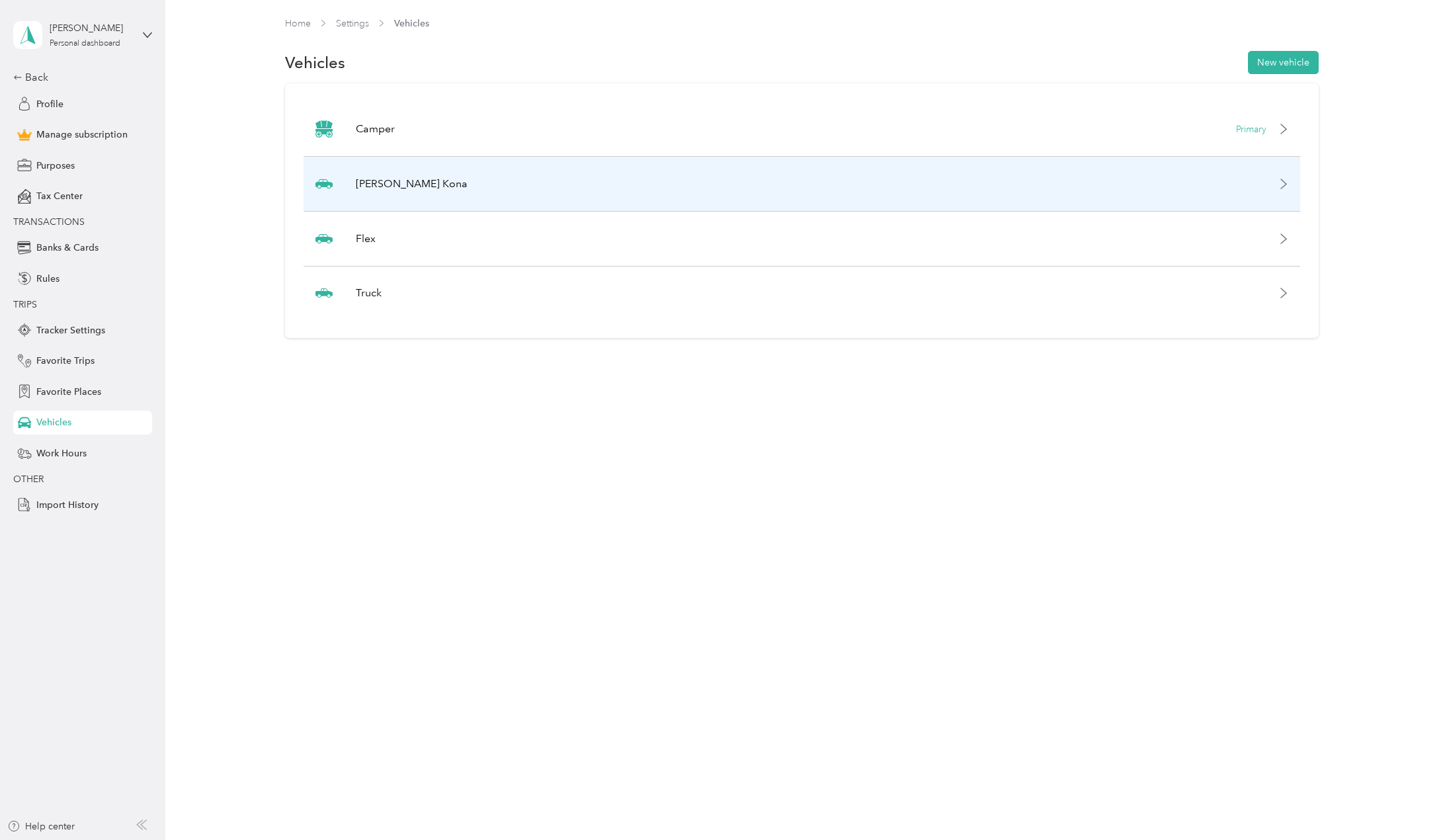
click at [431, 193] on div "Roby's Kona" at bounding box center [801, 184] width 997 height 55
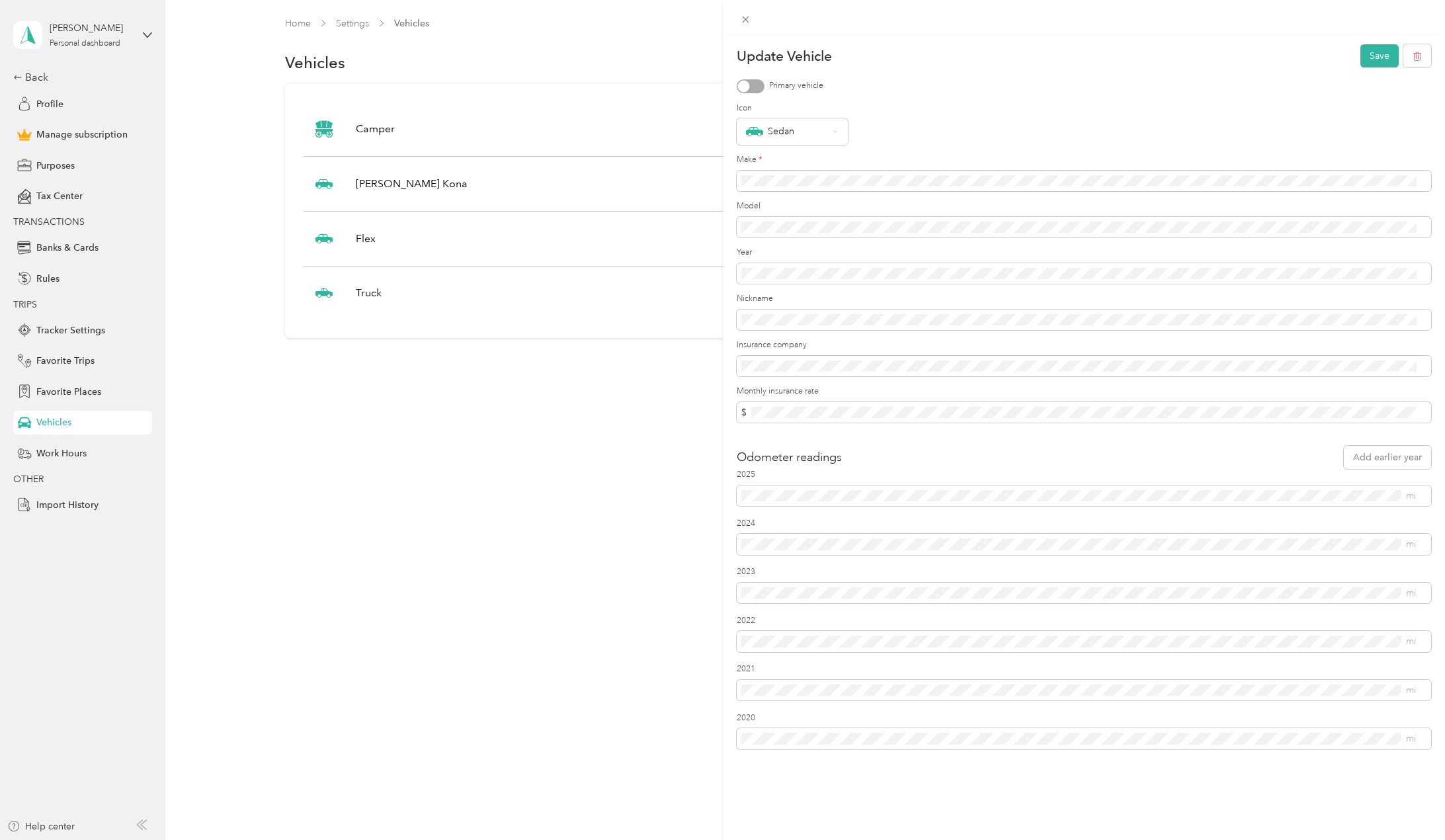
click at [624, 451] on div "Update Vehicle Save Primary vehicle Icon Sedan Make * Model Year Nickname Insur…" at bounding box center [722, 420] width 1445 height 840
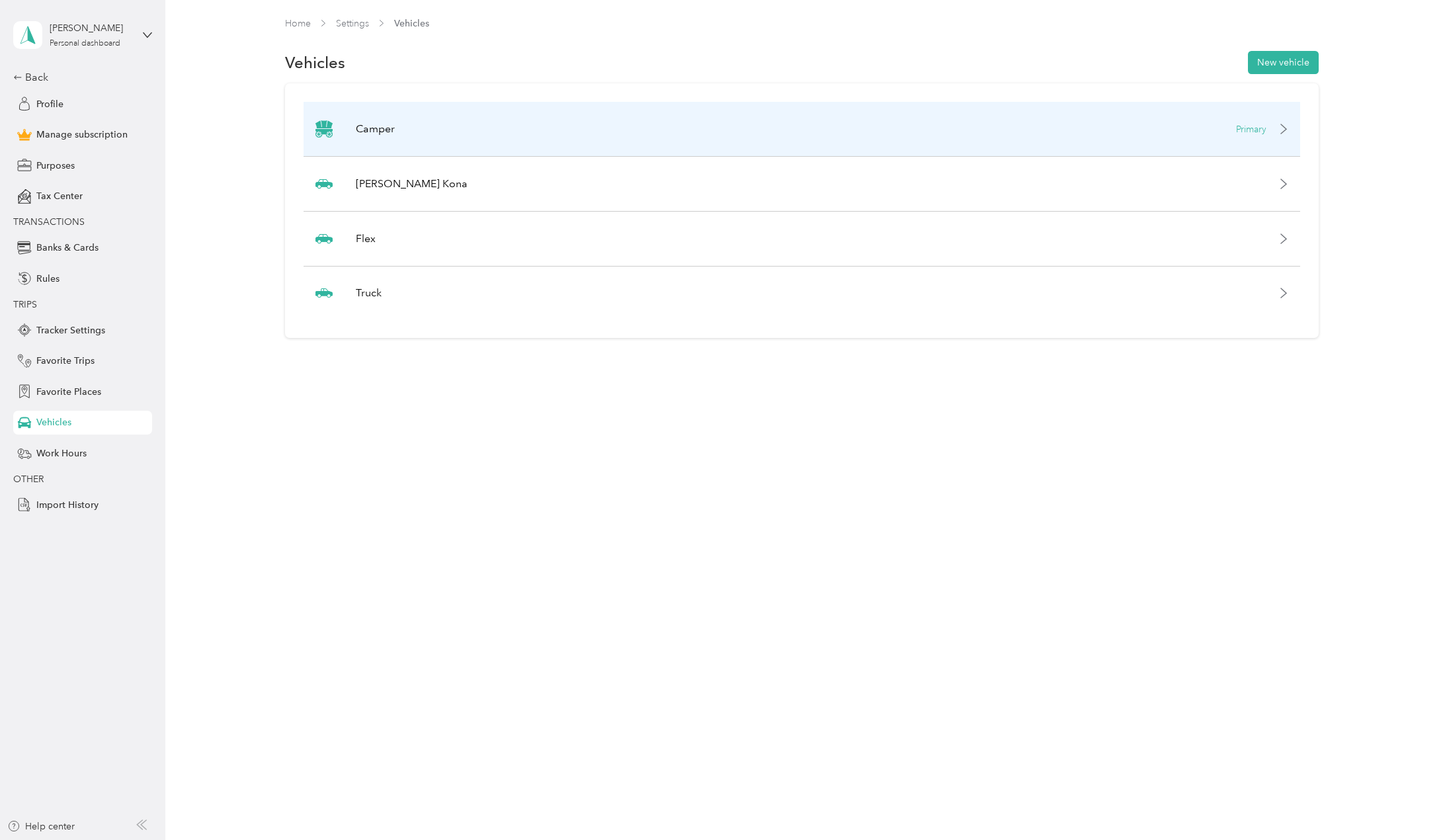
click at [433, 133] on div "Camper Primary" at bounding box center [801, 129] width 997 height 55
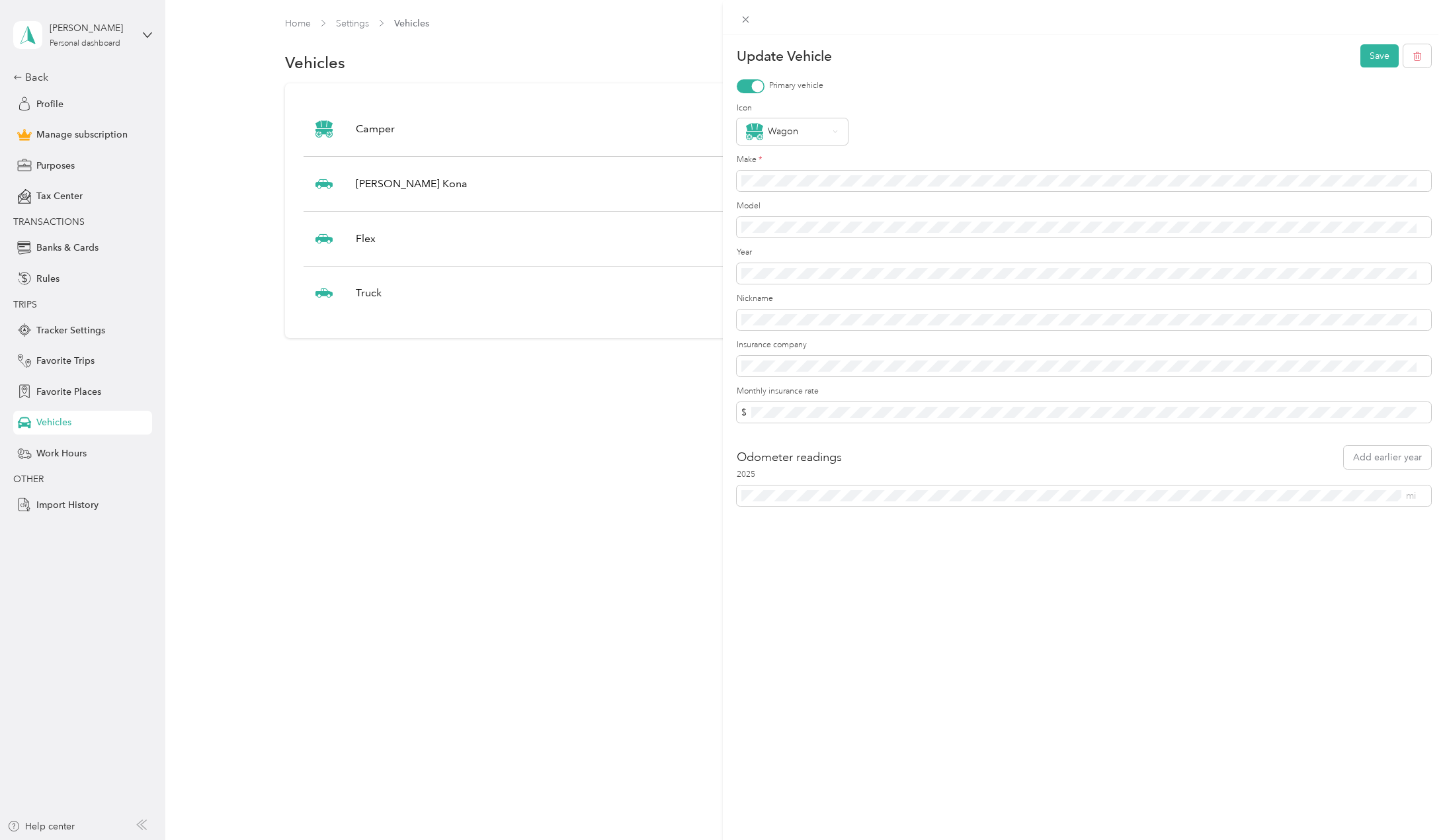
click at [174, 185] on div "Update Vehicle Save Primary vehicle Icon Wagon Make * Model Year Nickname Insur…" at bounding box center [722, 420] width 1445 height 840
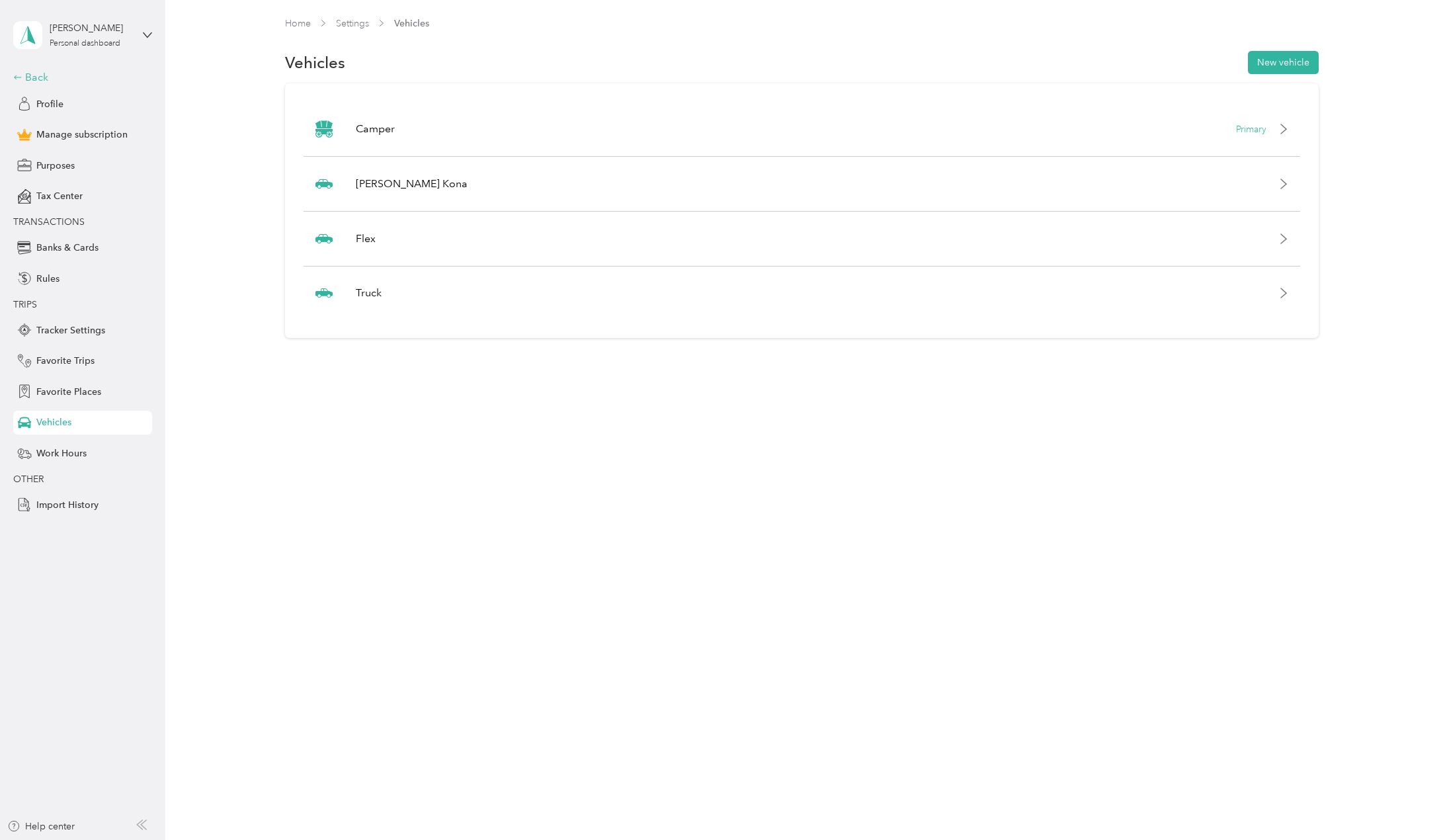
click at [43, 78] on div "Back" at bounding box center [79, 78] width 133 height 16
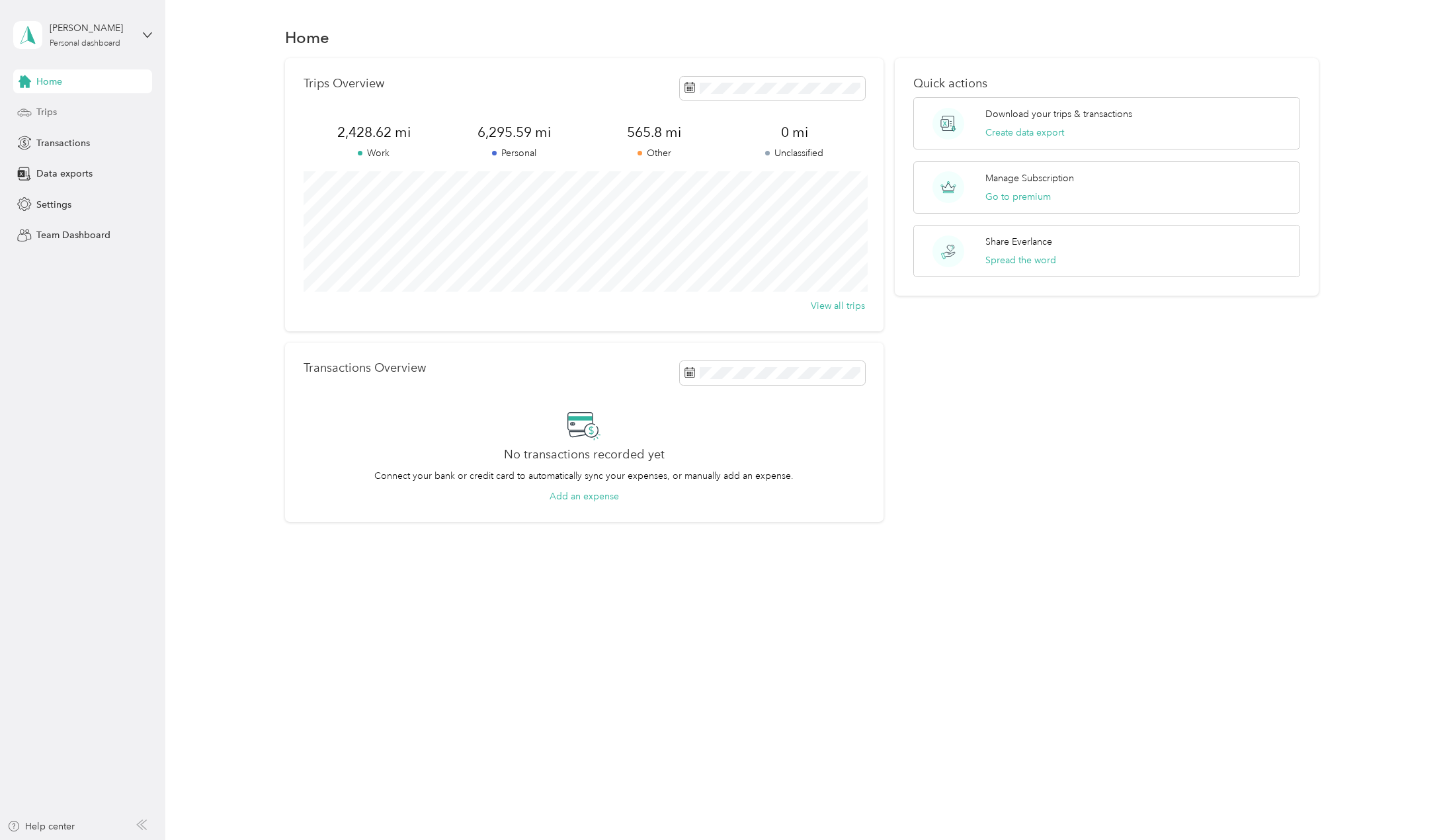
click at [57, 102] on div "Trips" at bounding box center [82, 112] width 139 height 24
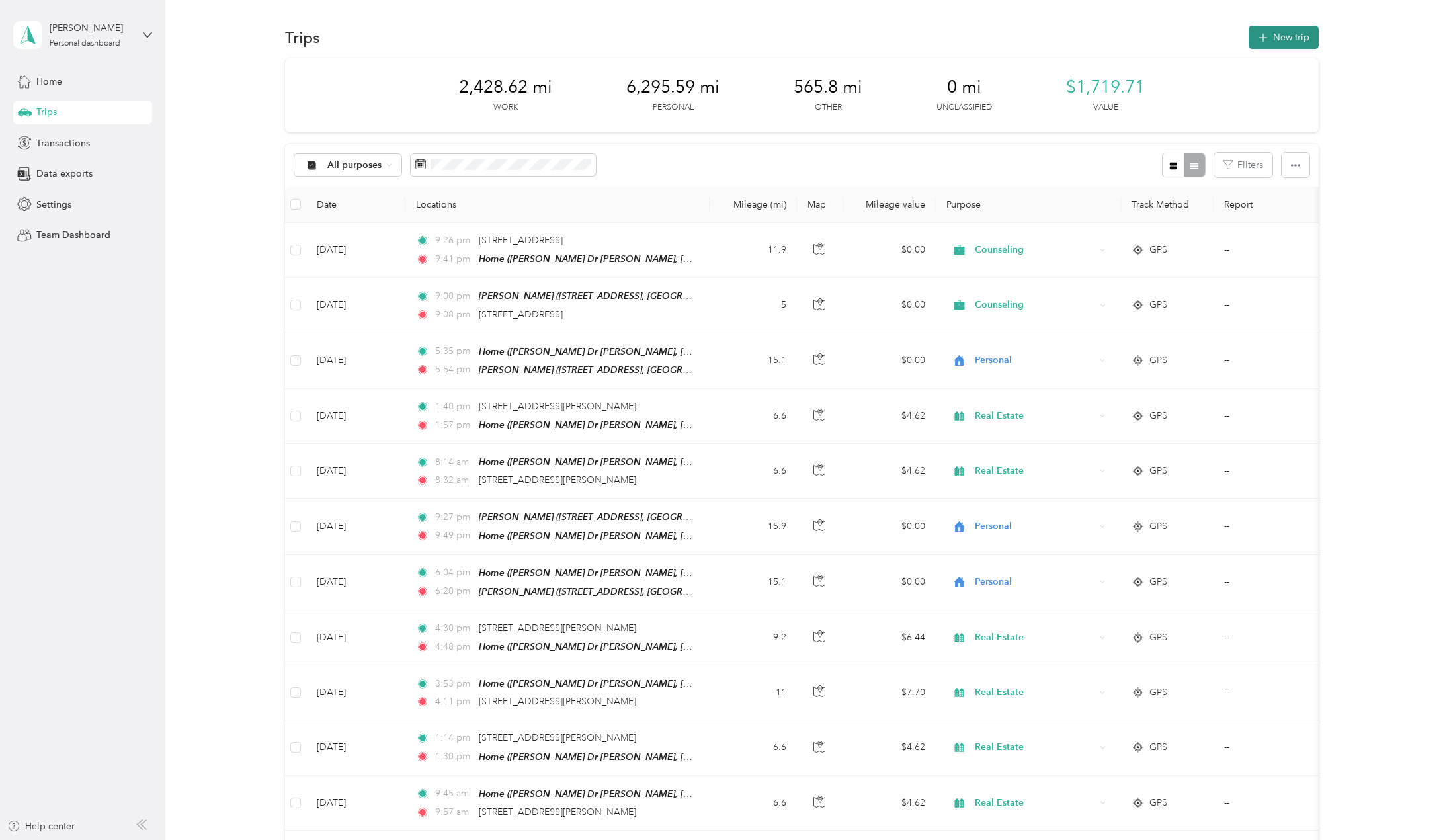
click at [1277, 36] on button "New trip" at bounding box center [1284, 38] width 70 height 23
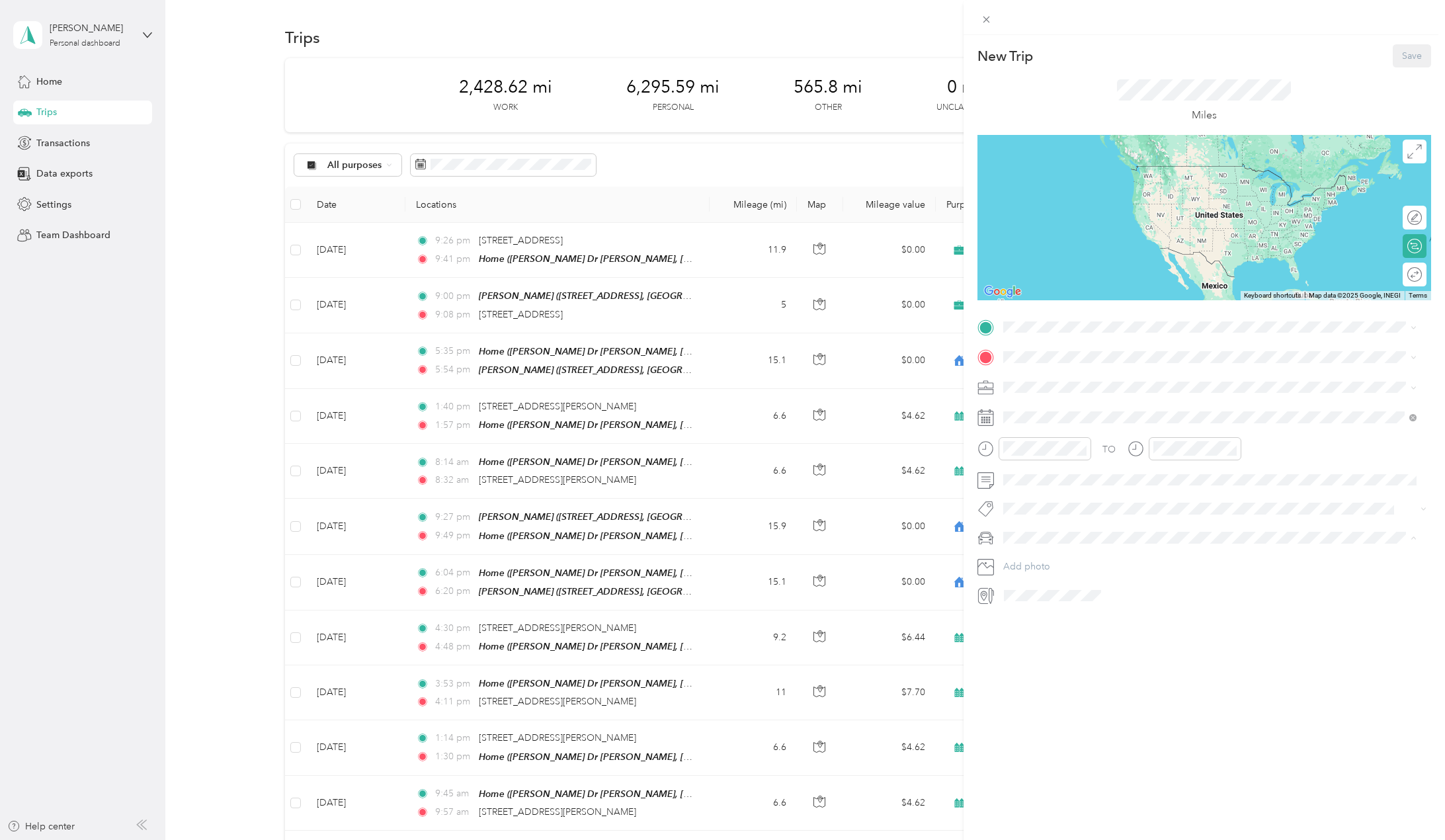
click at [1079, 729] on div "New Trip Save This trip cannot be edited because it is either under review, app…" at bounding box center [1204, 454] width 482 height 840
click at [987, 18] on icon at bounding box center [987, 19] width 12 height 12
